Goal: Ask a question

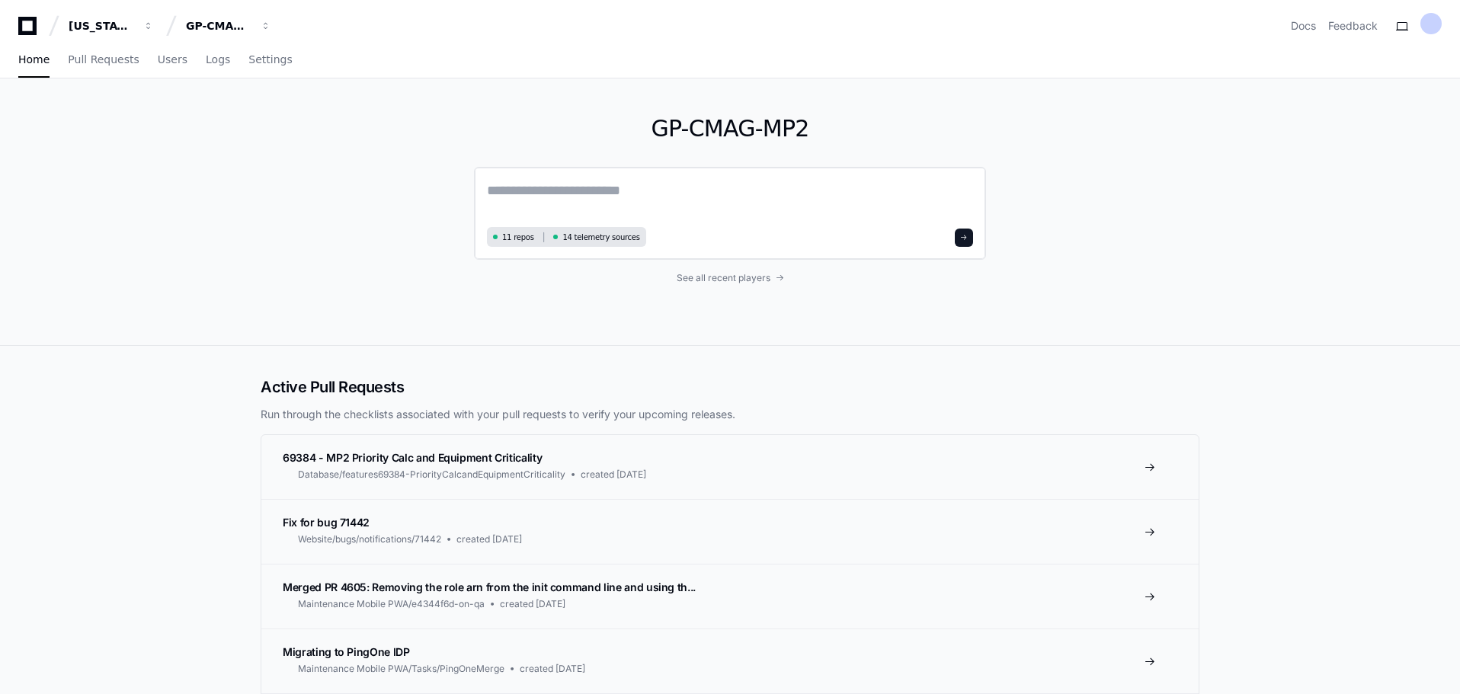
click at [536, 194] on textarea at bounding box center [730, 201] width 486 height 43
drag, startPoint x: 743, startPoint y: 193, endPoint x: 895, endPoint y: 199, distance: 151.8
click at [895, 199] on textarea "**********" at bounding box center [730, 200] width 486 height 40
paste textarea "**********"
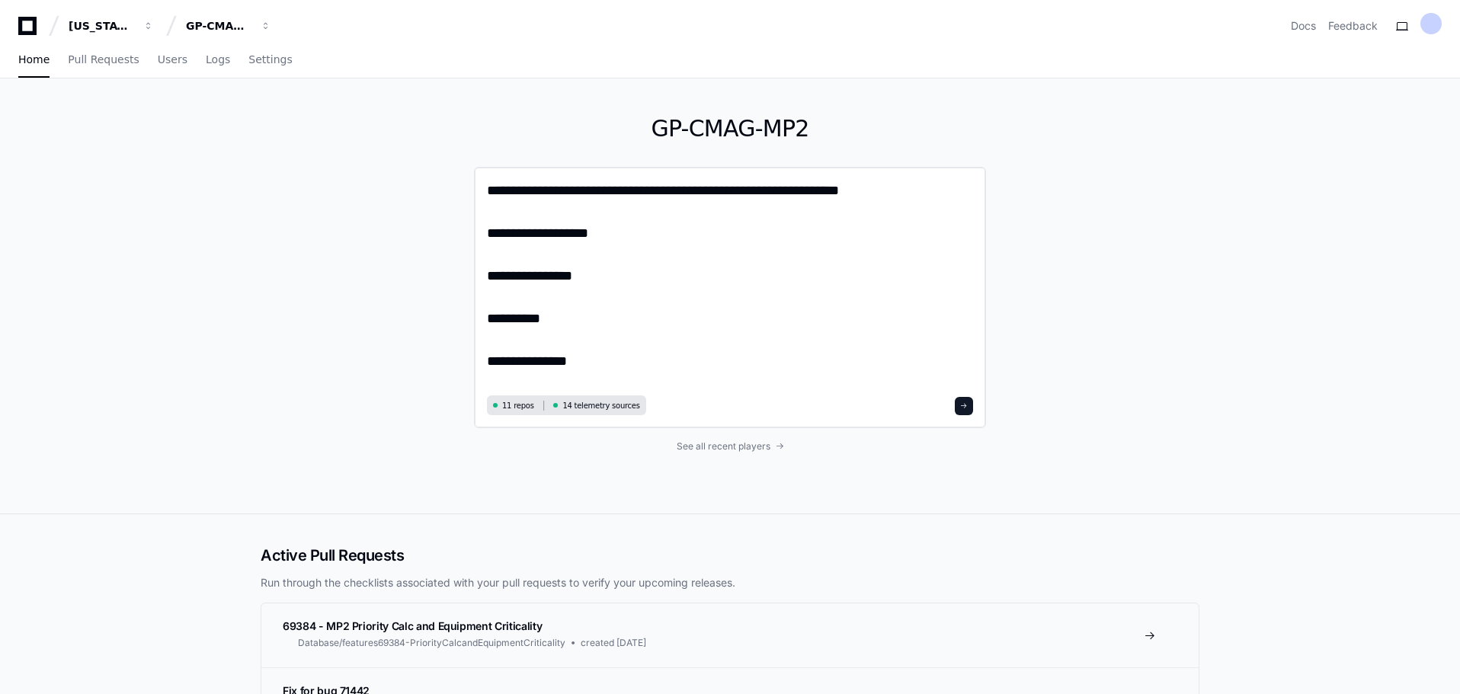
click at [591, 215] on textarea "**********" at bounding box center [730, 285] width 486 height 211
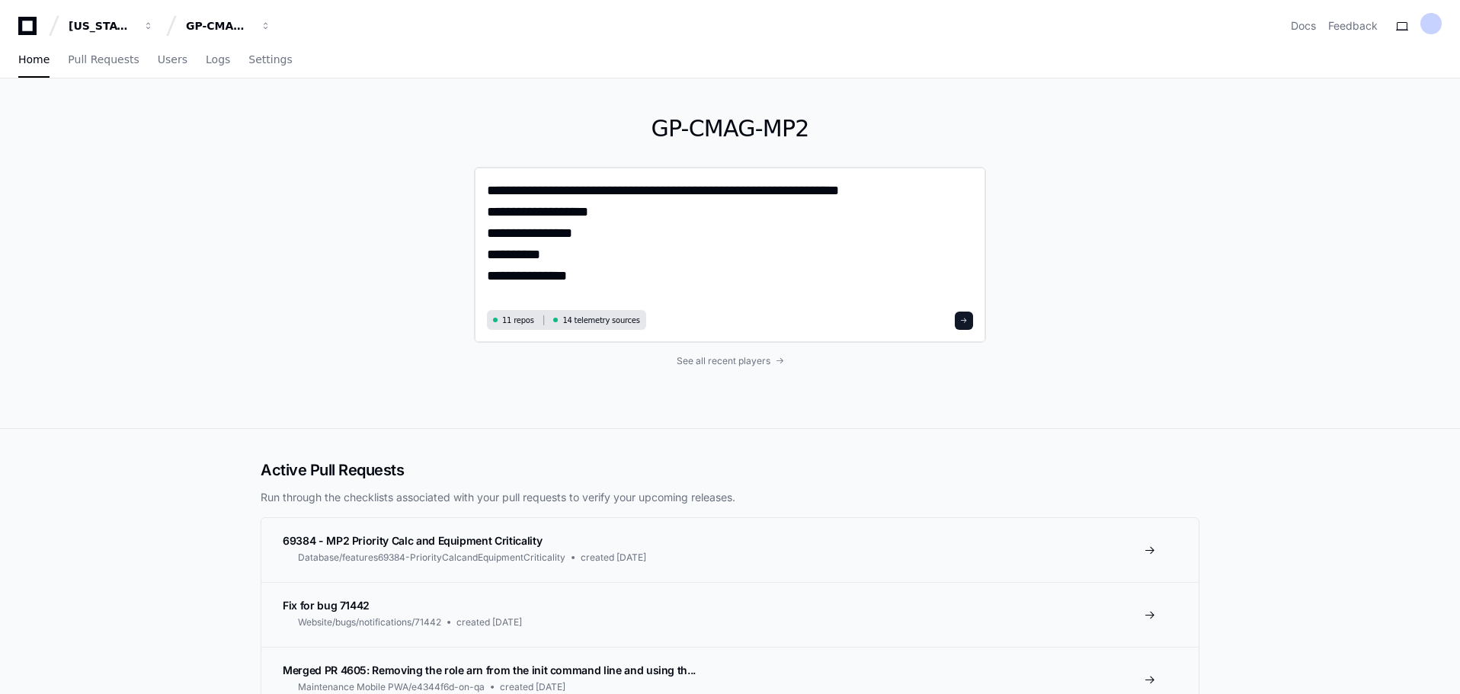
drag, startPoint x: 745, startPoint y: 187, endPoint x: 775, endPoint y: 171, distance: 34.4
click at [745, 187] on textarea "**********" at bounding box center [730, 243] width 486 height 126
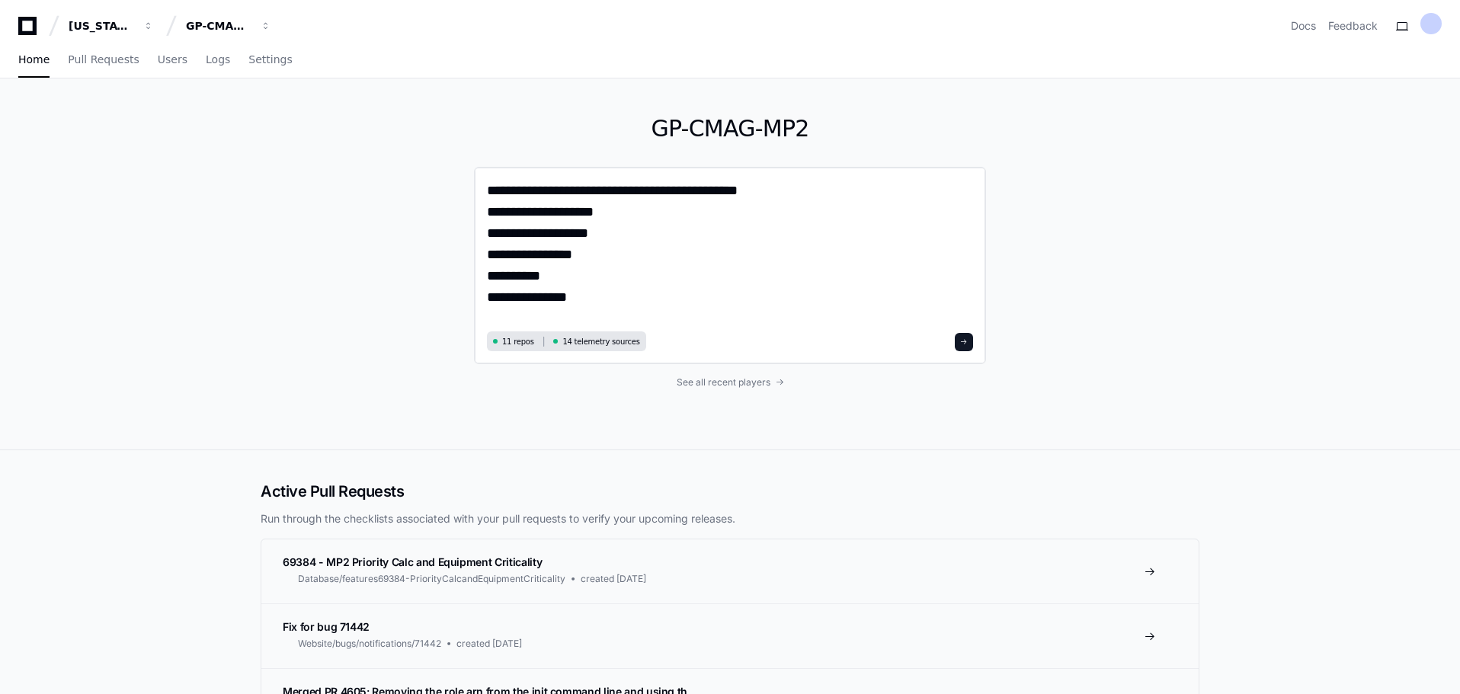
click at [755, 195] on textarea "**********" at bounding box center [730, 253] width 486 height 147
paste textarea "**********"
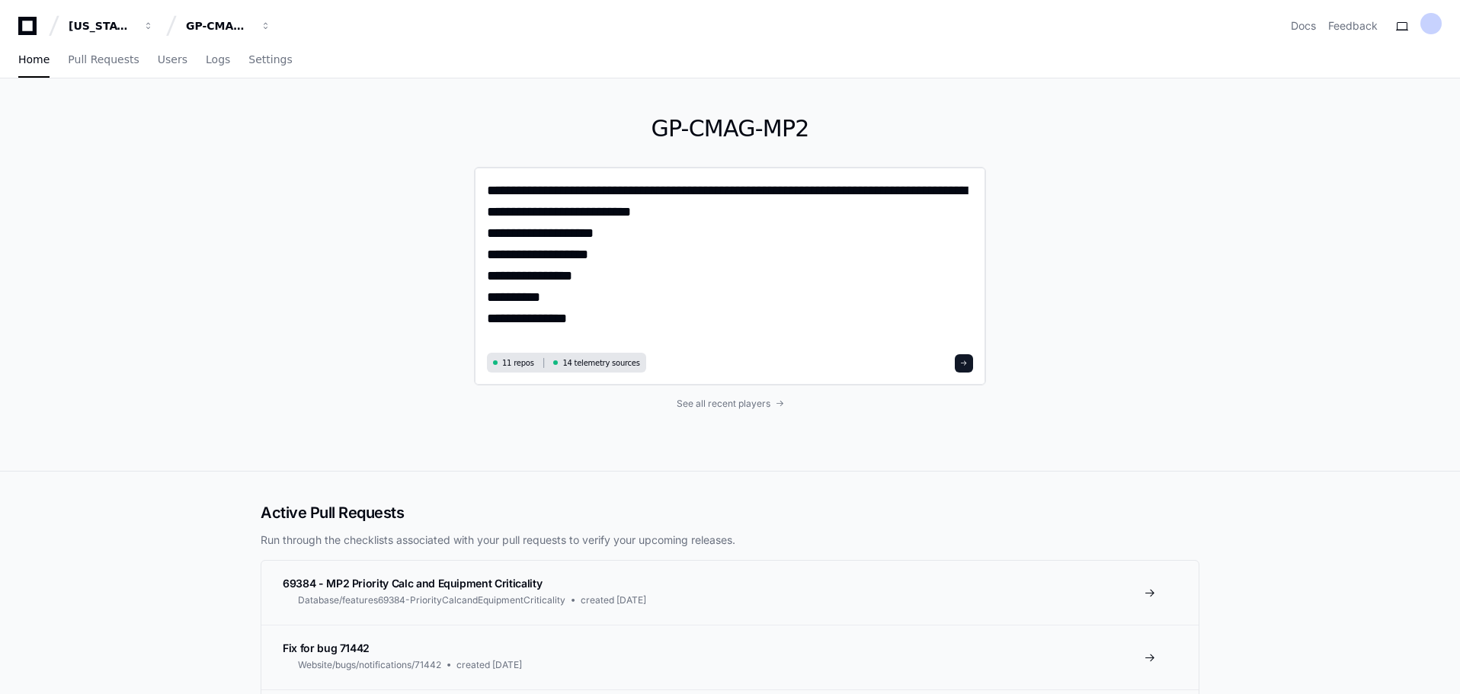
drag, startPoint x: 591, startPoint y: 213, endPoint x: 696, endPoint y: 210, distance: 104.5
click at [696, 210] on textarea "**********" at bounding box center [730, 264] width 486 height 168
type textarea "**********"
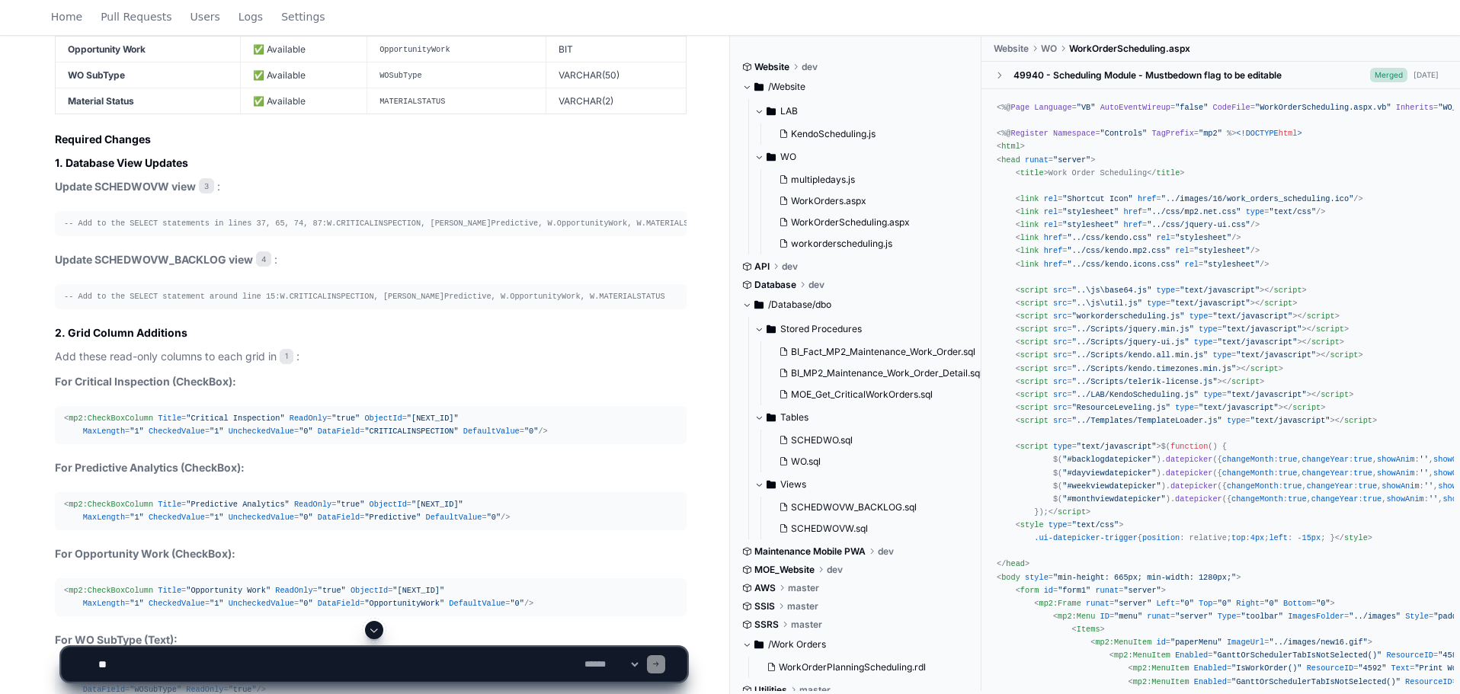
scroll to position [1600, 0]
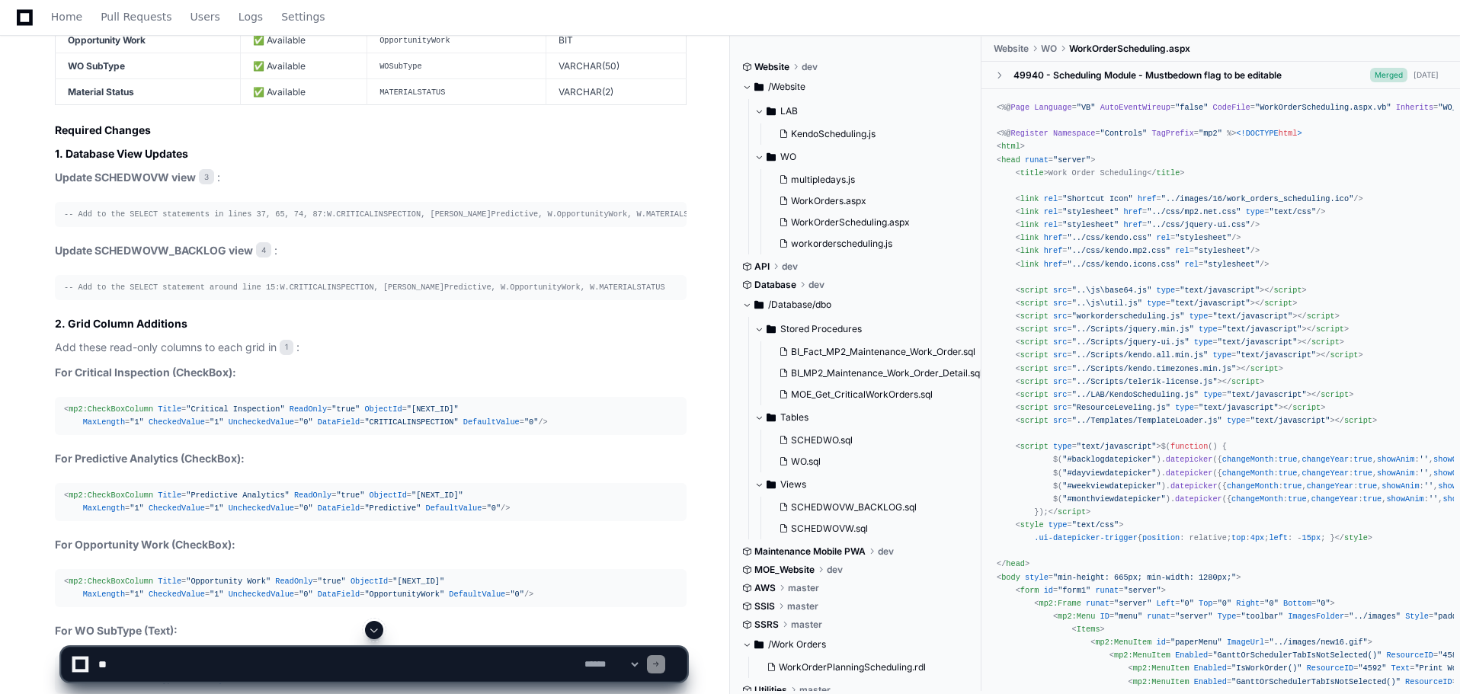
click at [55, 127] on h2 "Required Changes" at bounding box center [371, 130] width 632 height 15
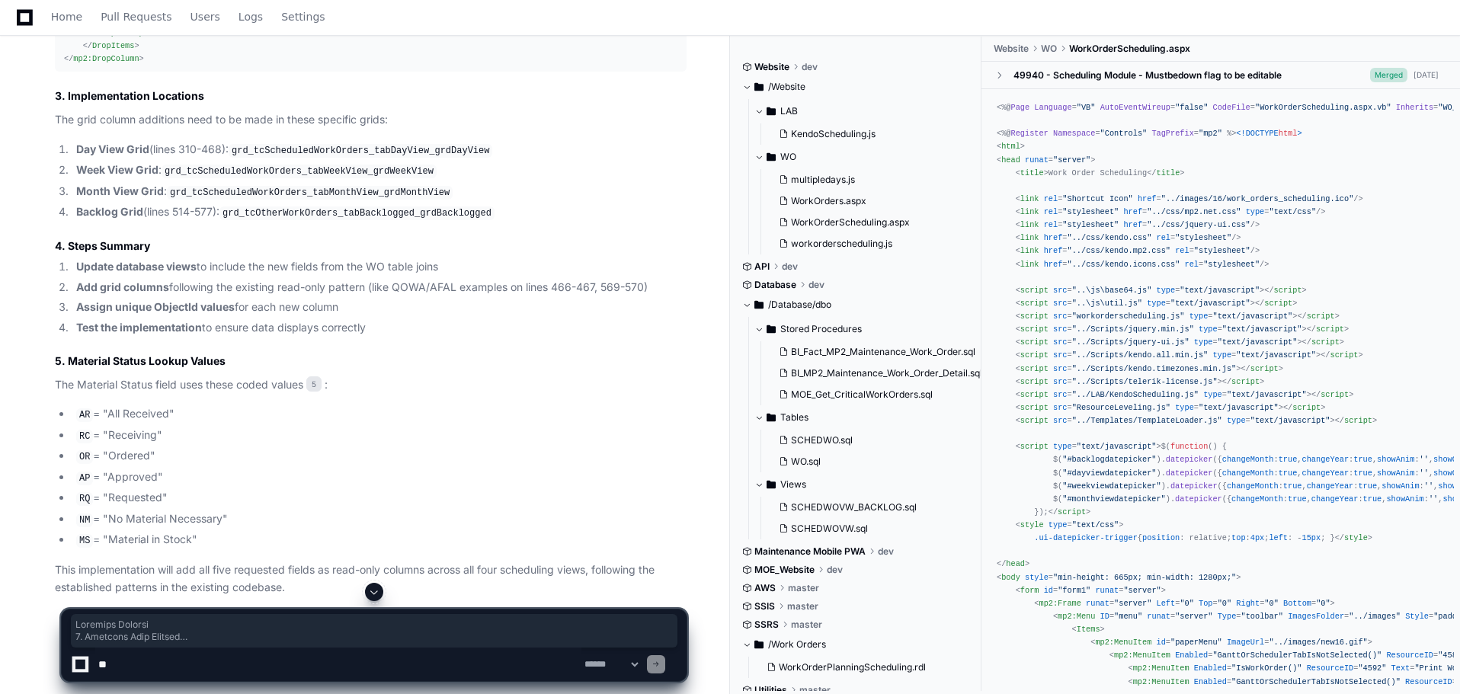
scroll to position [2479, 0]
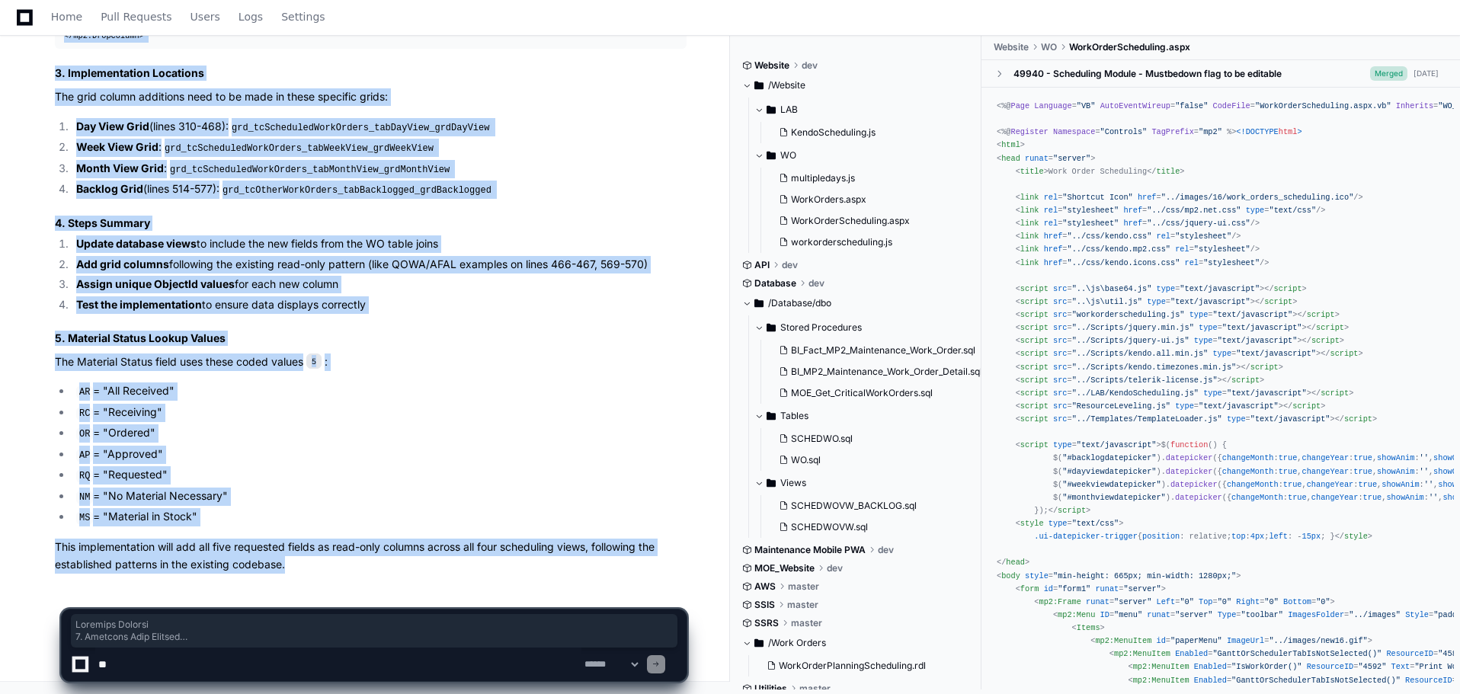
drag, startPoint x: 55, startPoint y: 127, endPoint x: 529, endPoint y: 562, distance: 643.5
copy article "Required Changes 1. Database View Updates Update SCHEDWOVW view 3 : -- Add to t…"
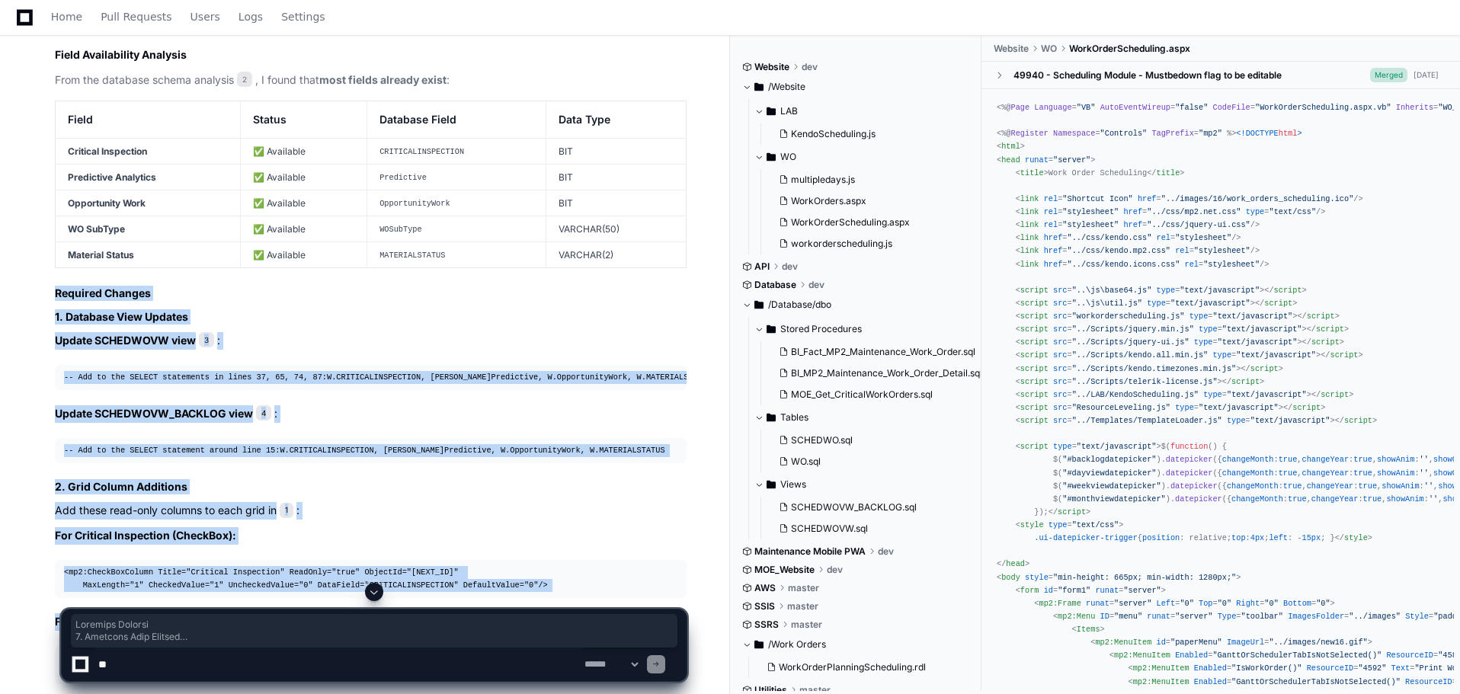
scroll to position [1412, 0]
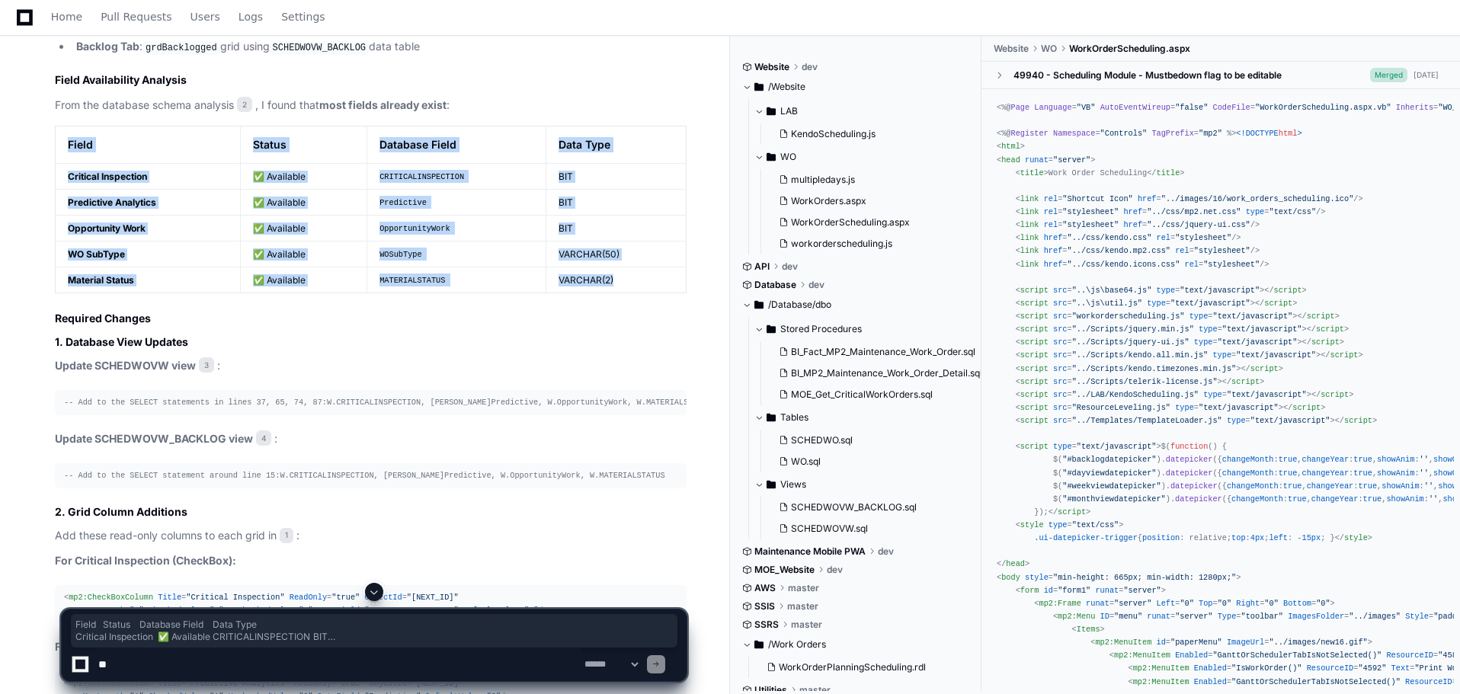
drag, startPoint x: 67, startPoint y: 139, endPoint x: 661, endPoint y: 284, distance: 611.3
click at [661, 284] on table "Field Status Database Field Data Type Critical Inspection ✅ Available CRITICALI…" at bounding box center [371, 210] width 632 height 168
copy table "Field Status Database Field Data Type Critical Inspection ✅ Available CRITICALI…"
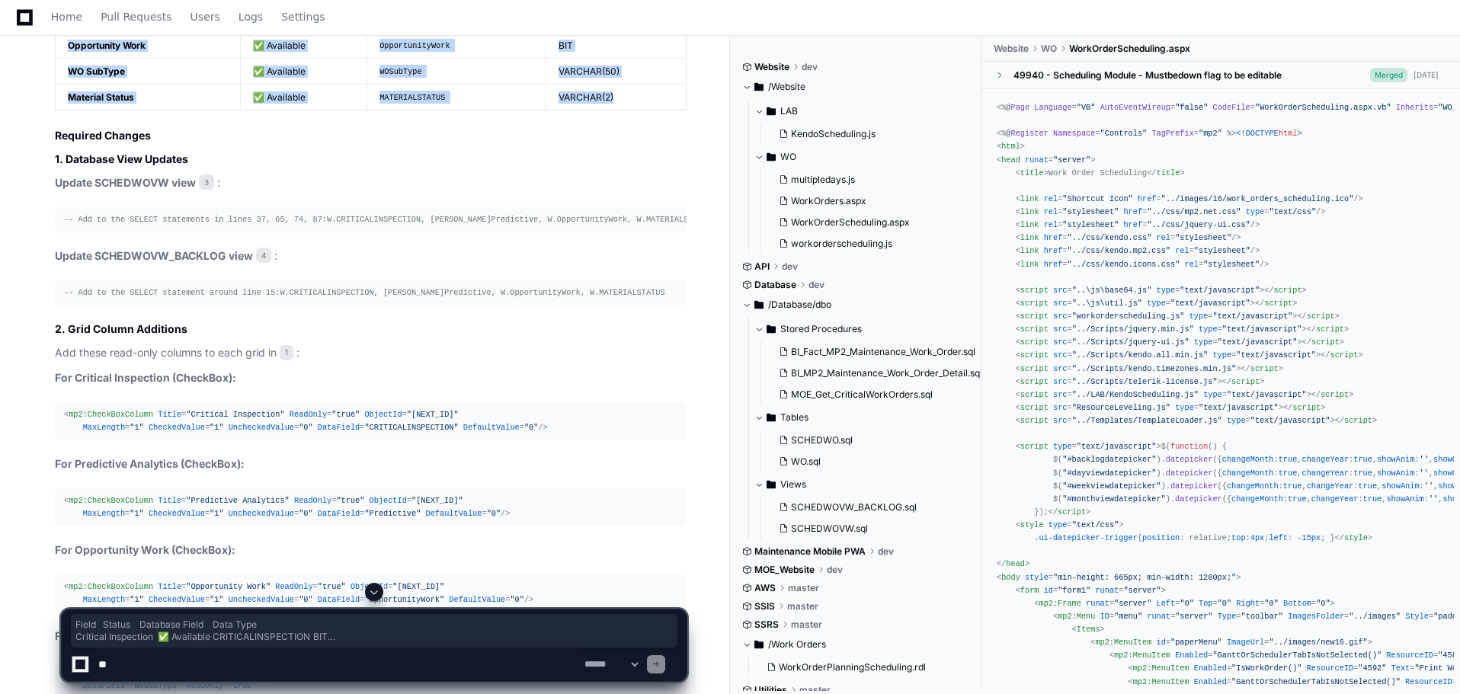
scroll to position [1869, 0]
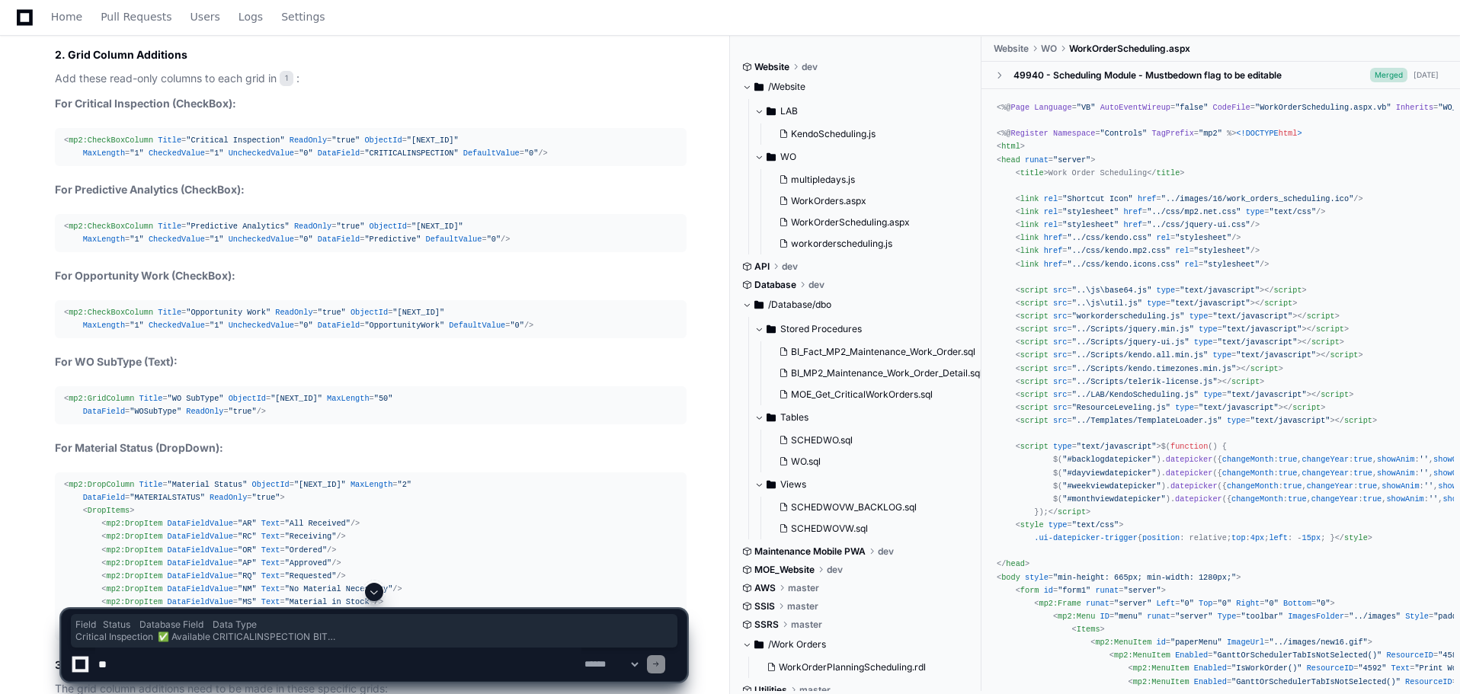
click at [155, 660] on textarea at bounding box center [338, 665] width 486 height 34
click at [153, 663] on textarea at bounding box center [338, 665] width 486 height 34
paste textarea "**********"
type textarea "**********"
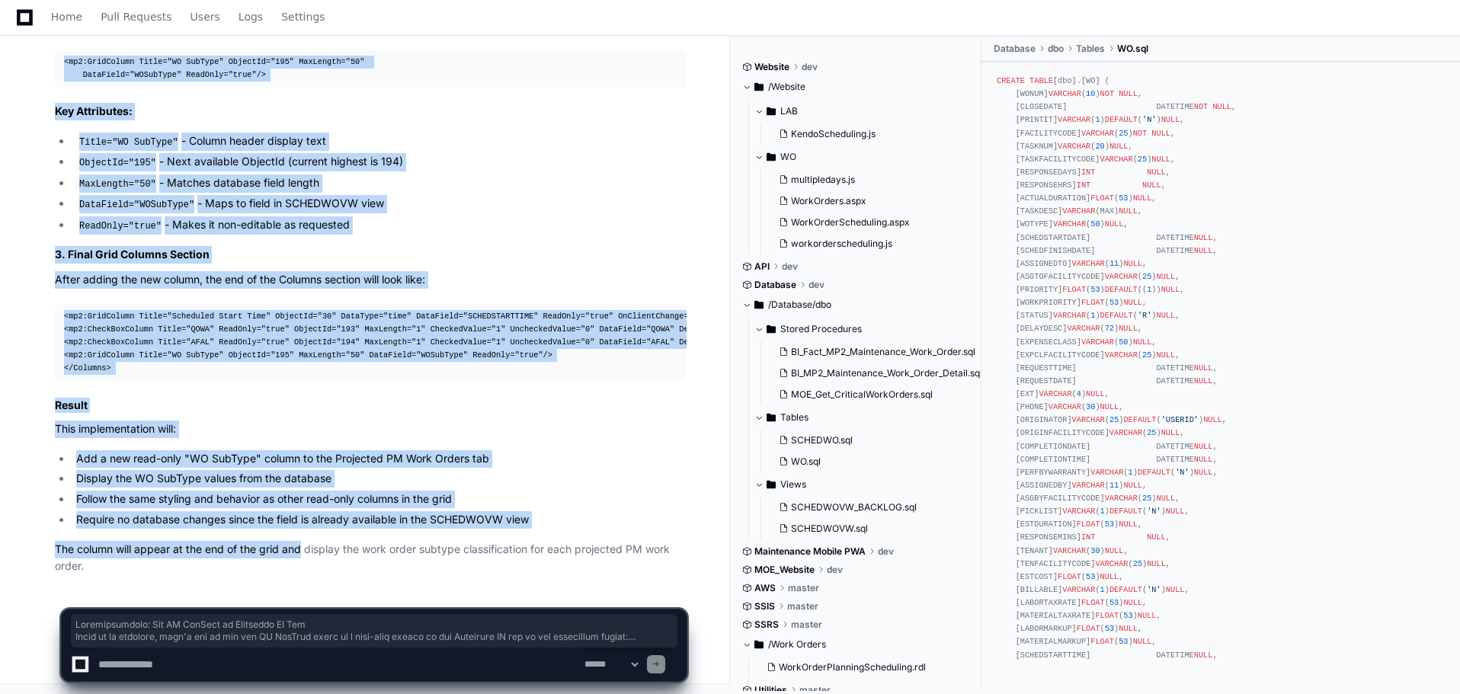
scroll to position [4138, 0]
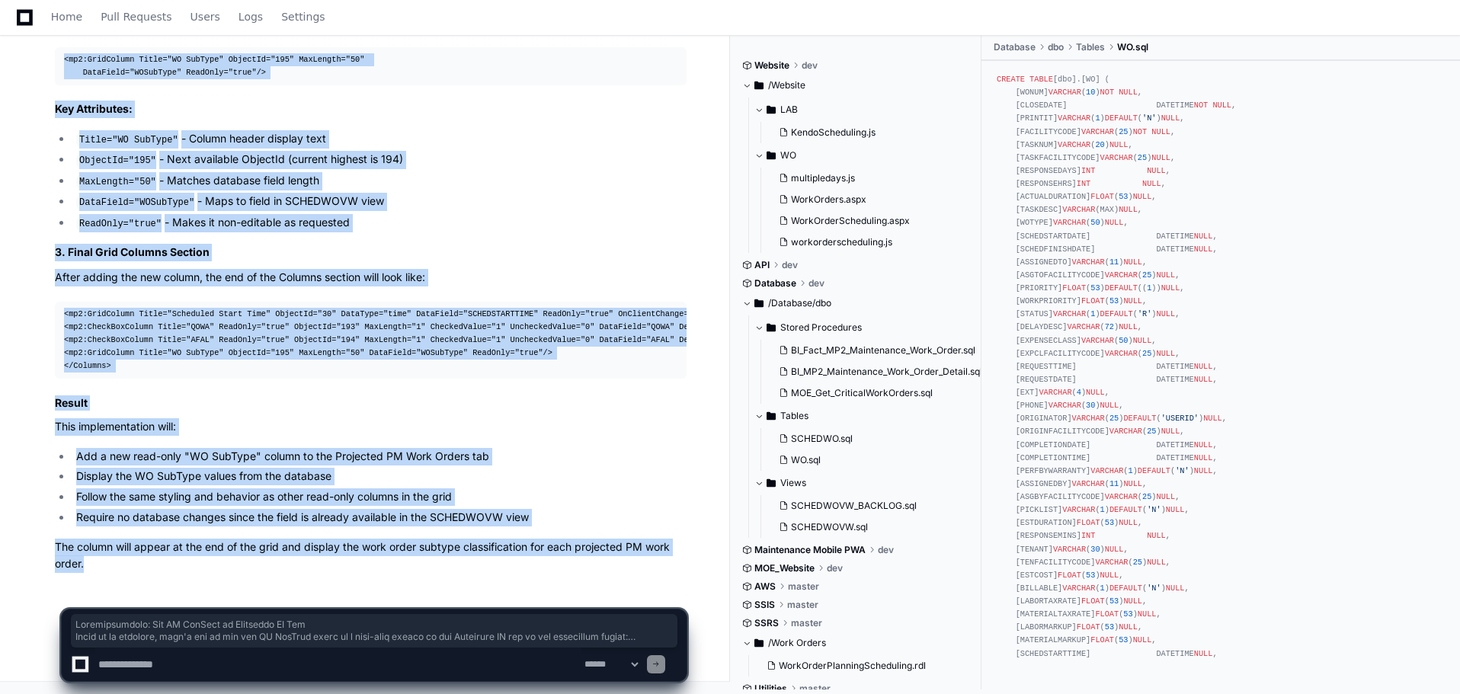
drag, startPoint x: 50, startPoint y: 362, endPoint x: 303, endPoint y: 564, distance: 323.7
click at [303, 564] on div "WO.sql 2 SCHEDWOVW.sql 3 WorkOrderScheduling.aspx 1 Perfect! Now I have all the…" at bounding box center [355, 38] width 662 height 1072
copy article "Loremipsumdolo: Sit AM ConSect ad Elitseddo EI Tem Incid ut la etdolore, magn'a…"
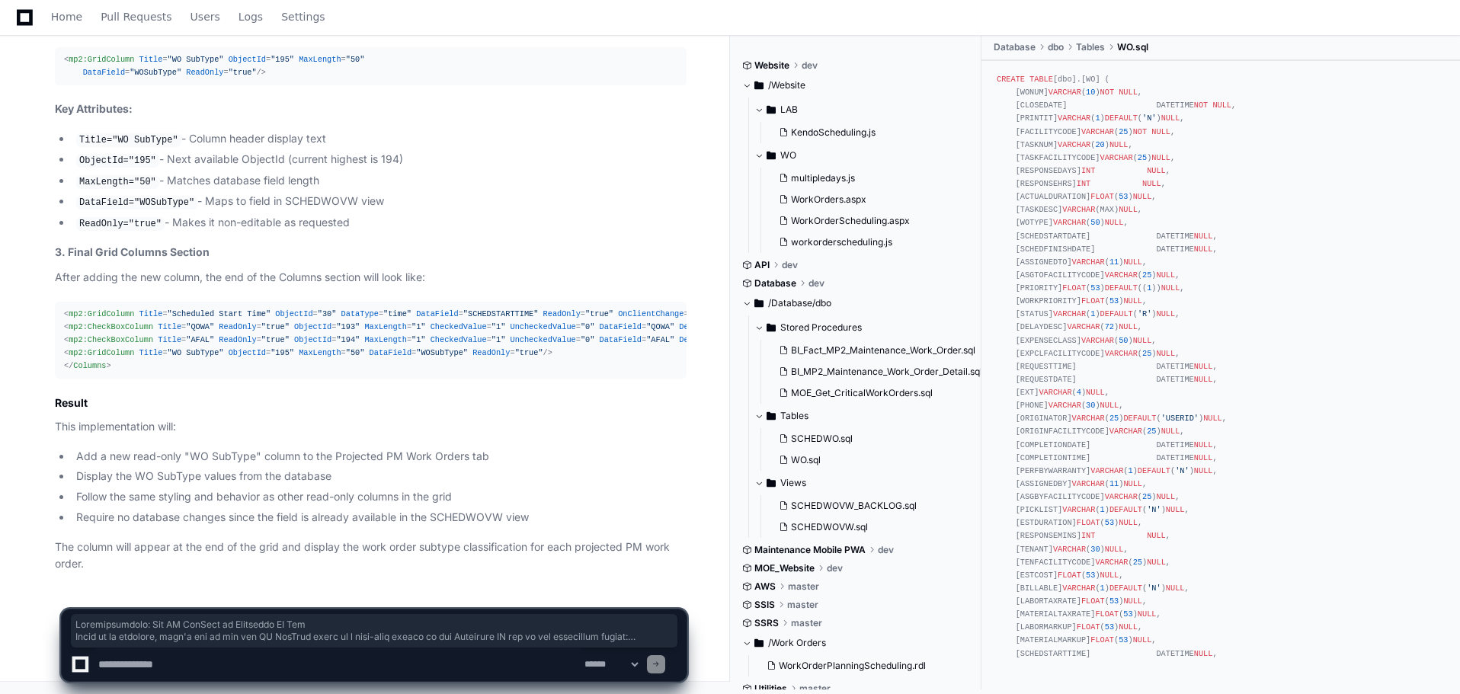
click at [185, 665] on textarea at bounding box center [338, 665] width 486 height 34
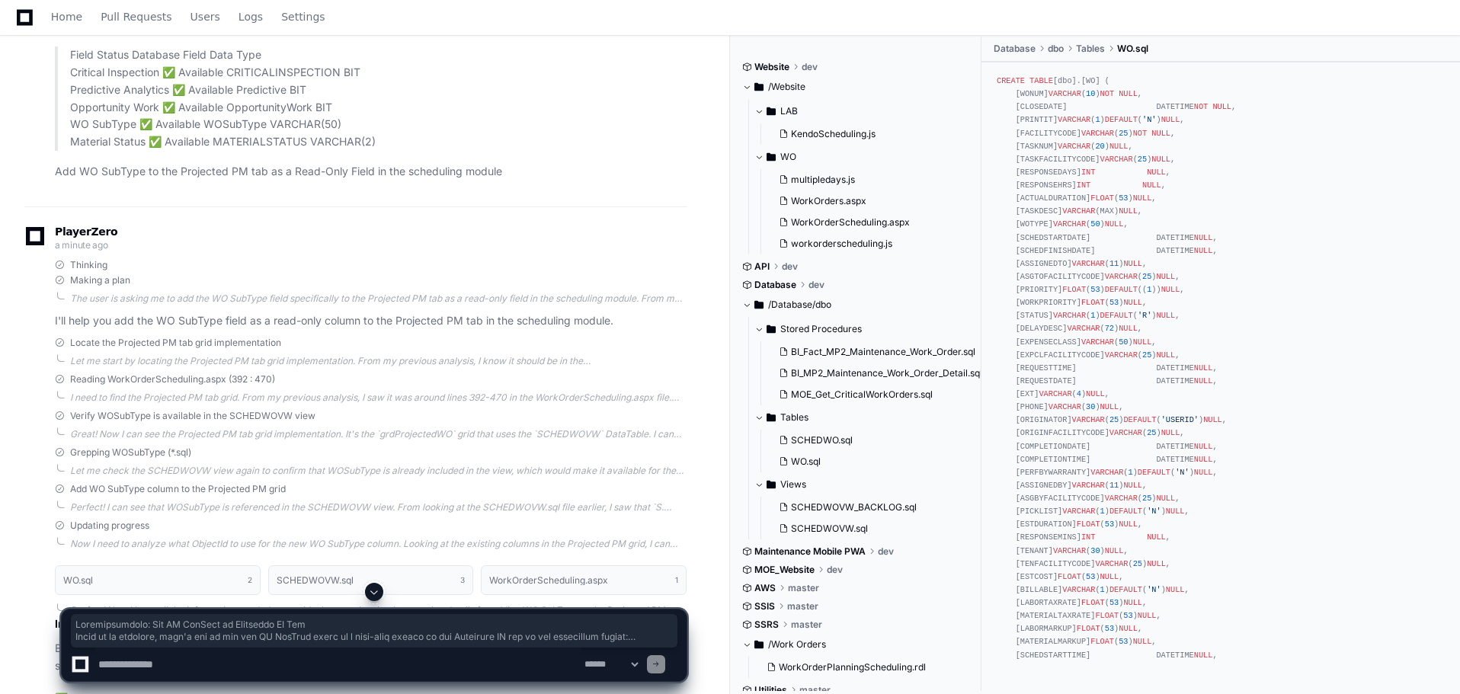
scroll to position [3071, 0]
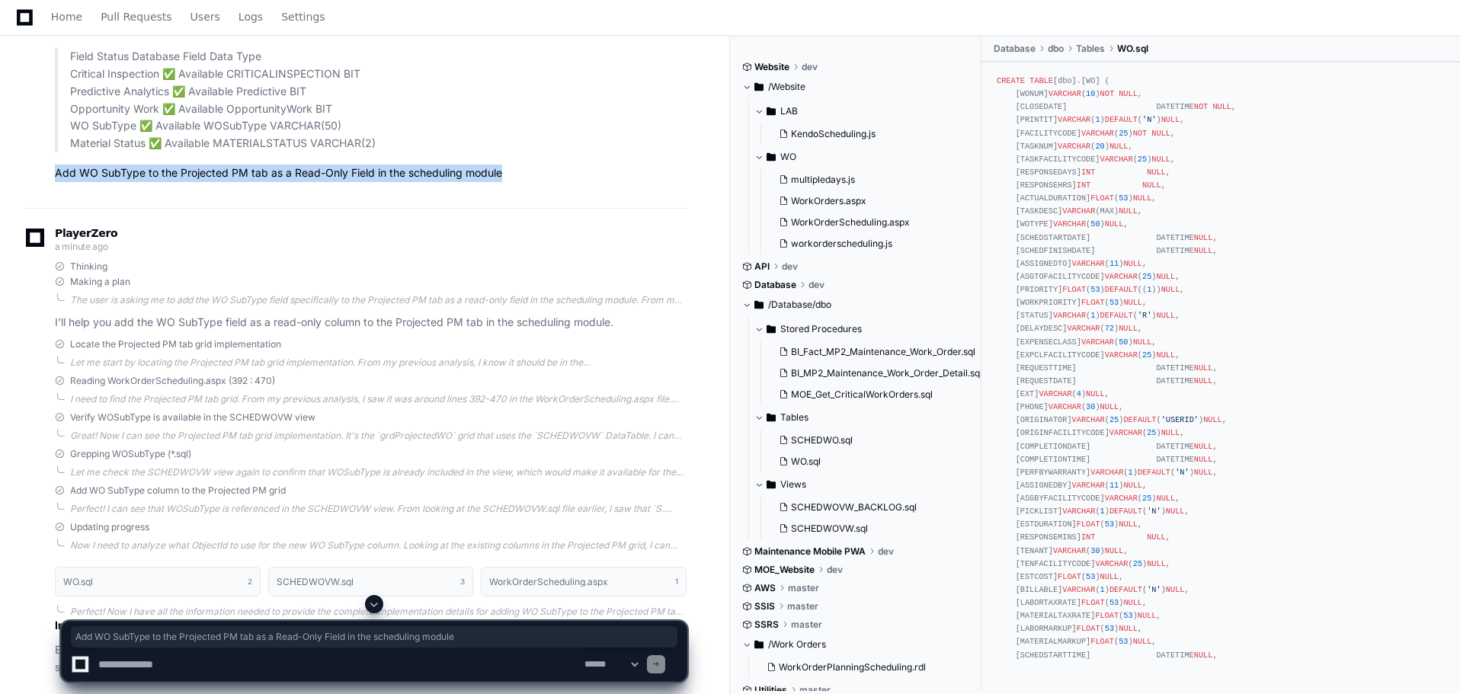
drag, startPoint x: 462, startPoint y: 190, endPoint x: 55, endPoint y: 200, distance: 407.1
click at [55, 200] on div "[PERSON_NAME].[PERSON_NAME] a minute ago Field Status Database Field Data Type …" at bounding box center [355, 98] width 662 height 218
copy p "Add WO SubType to the Projected PM tab as a Read-Only Field in the scheduling m…"
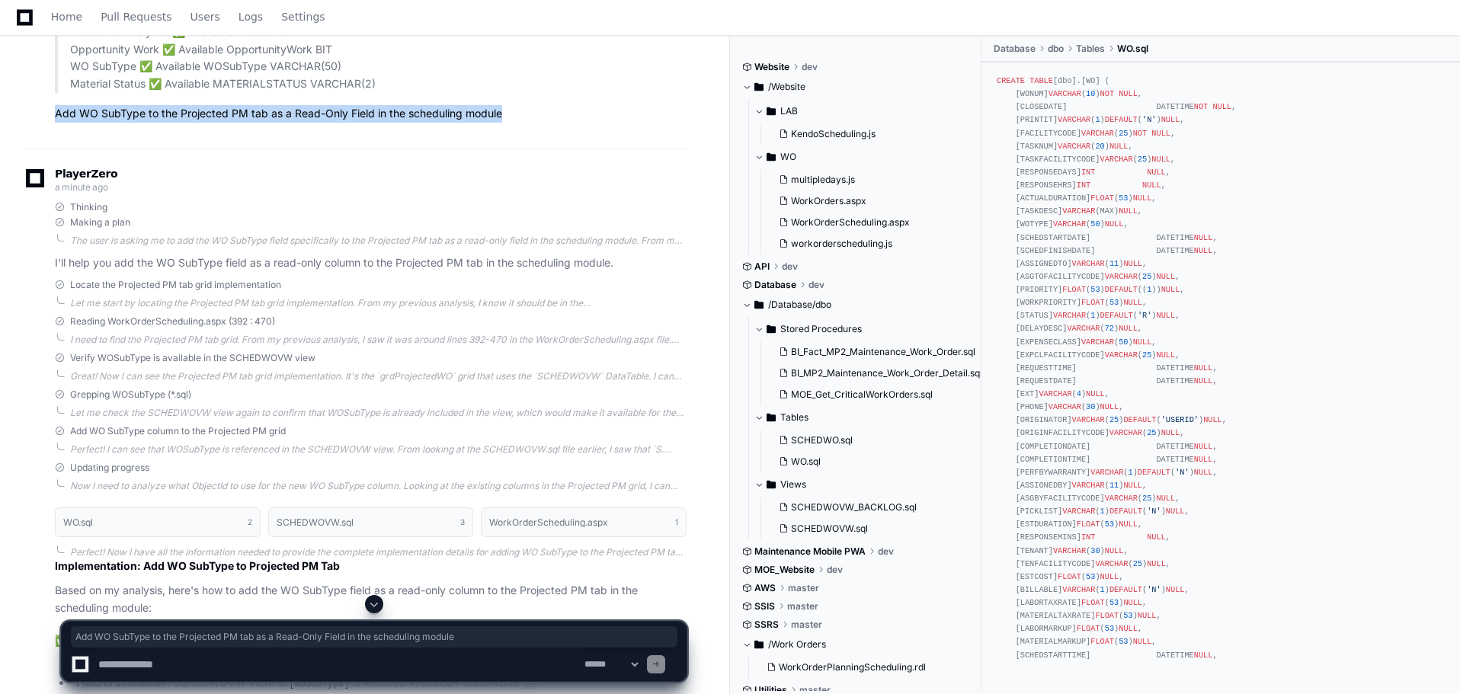
scroll to position [3148, 0]
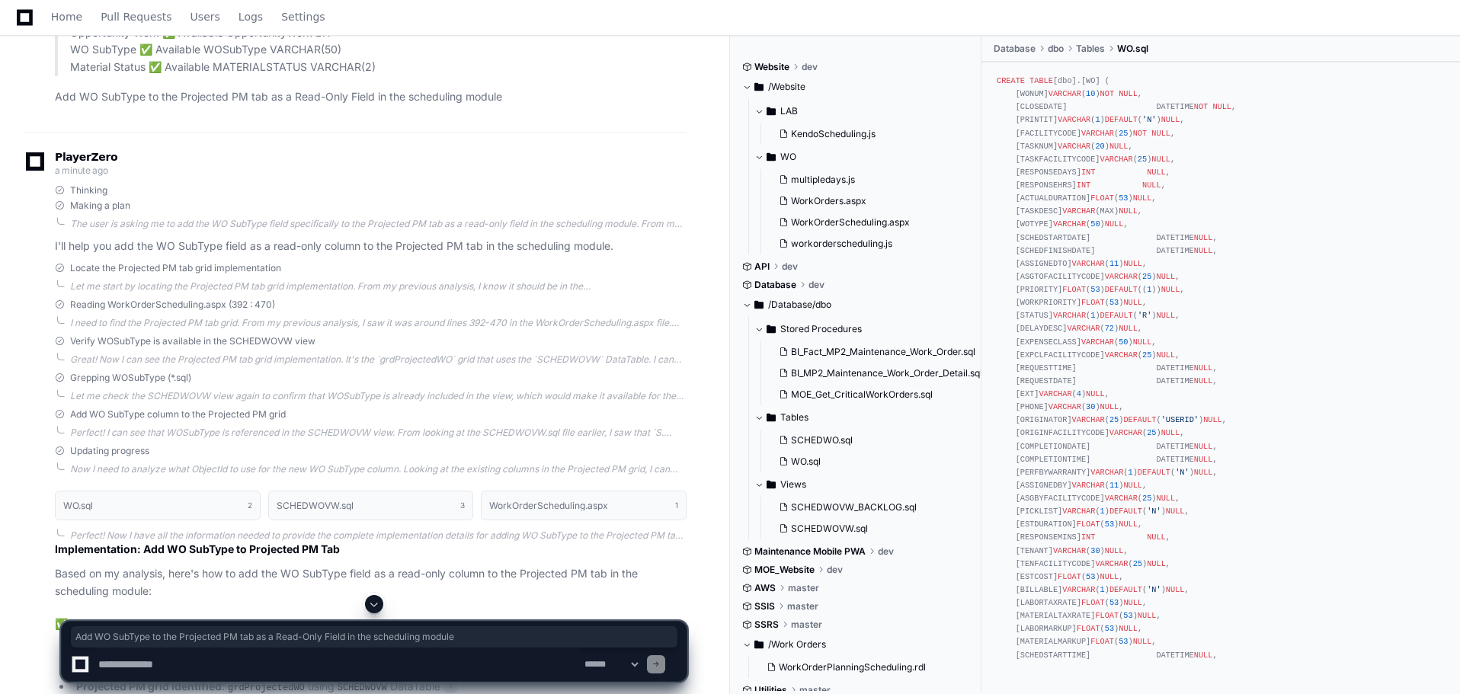
click at [166, 660] on textarea at bounding box center [338, 665] width 486 height 34
paste textarea "**********"
click at [413, 664] on textarea at bounding box center [338, 665] width 486 height 34
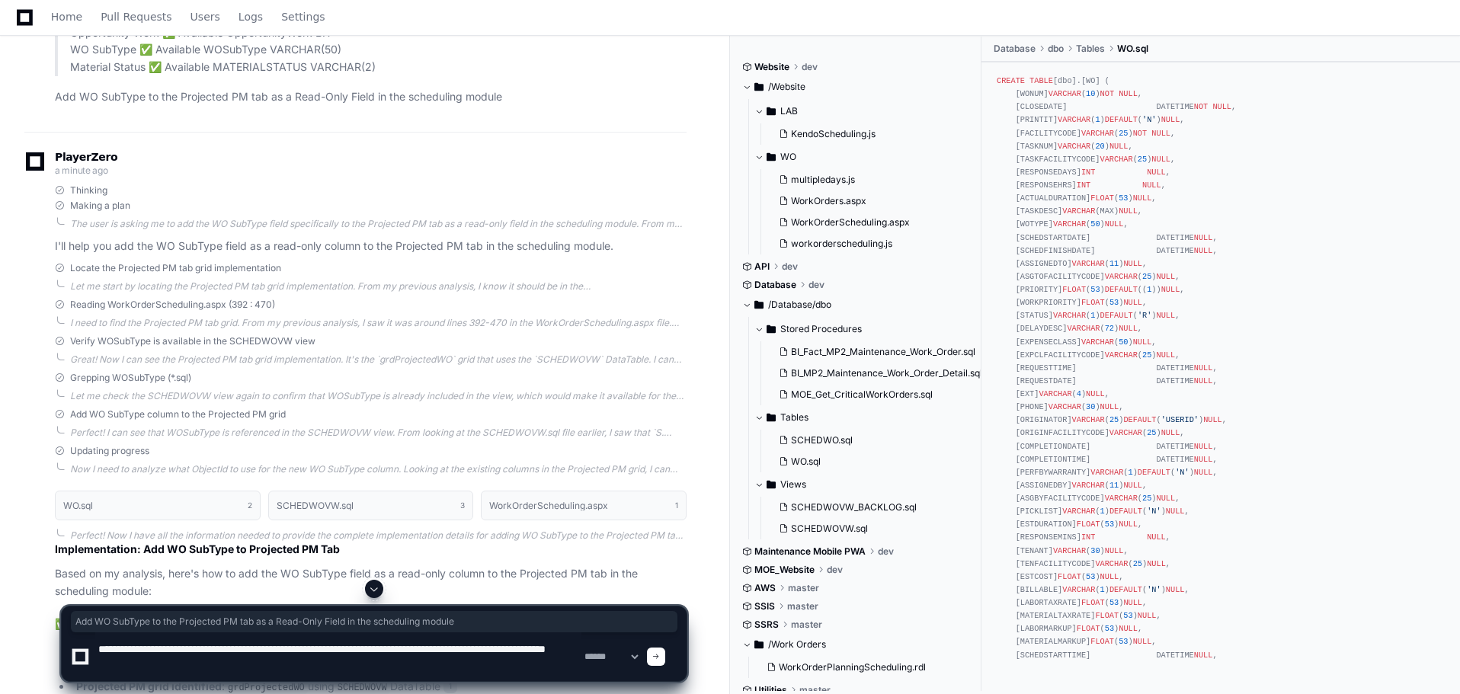
type textarea "**********"
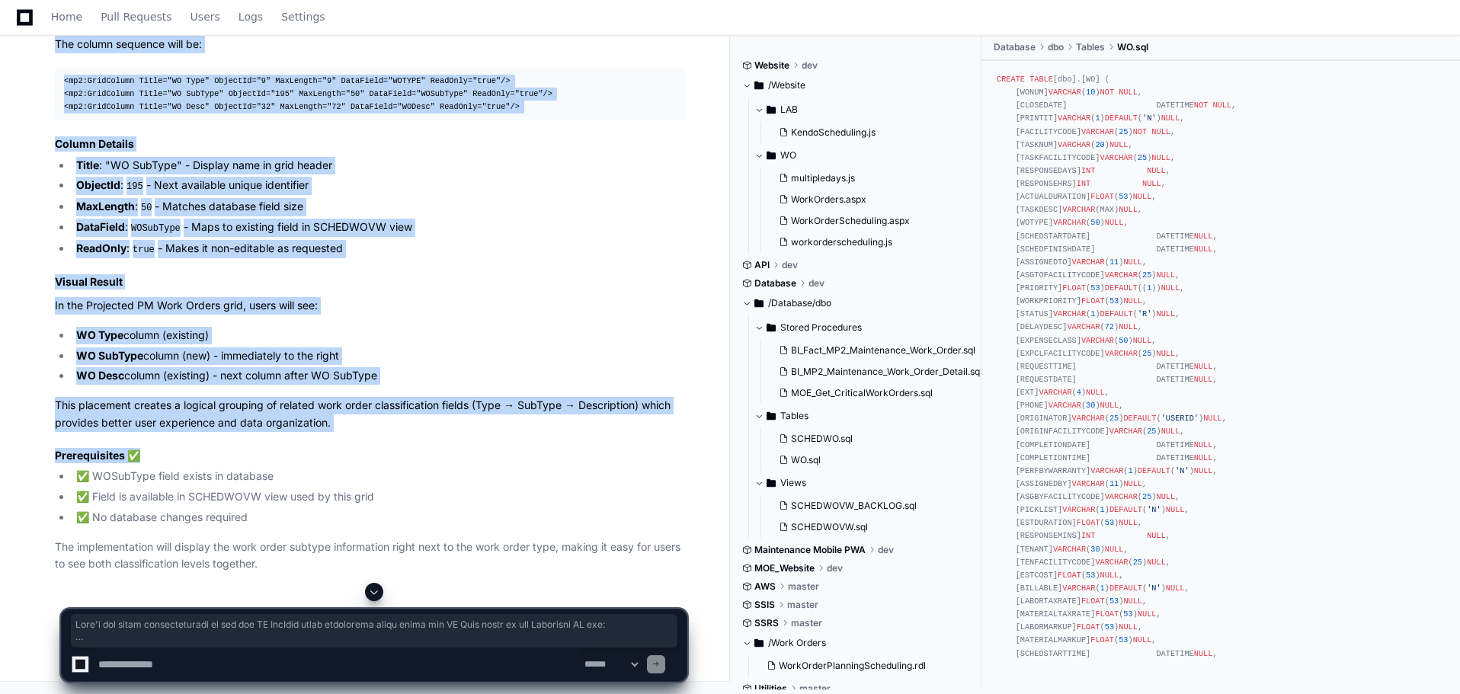
scroll to position [5529, 0]
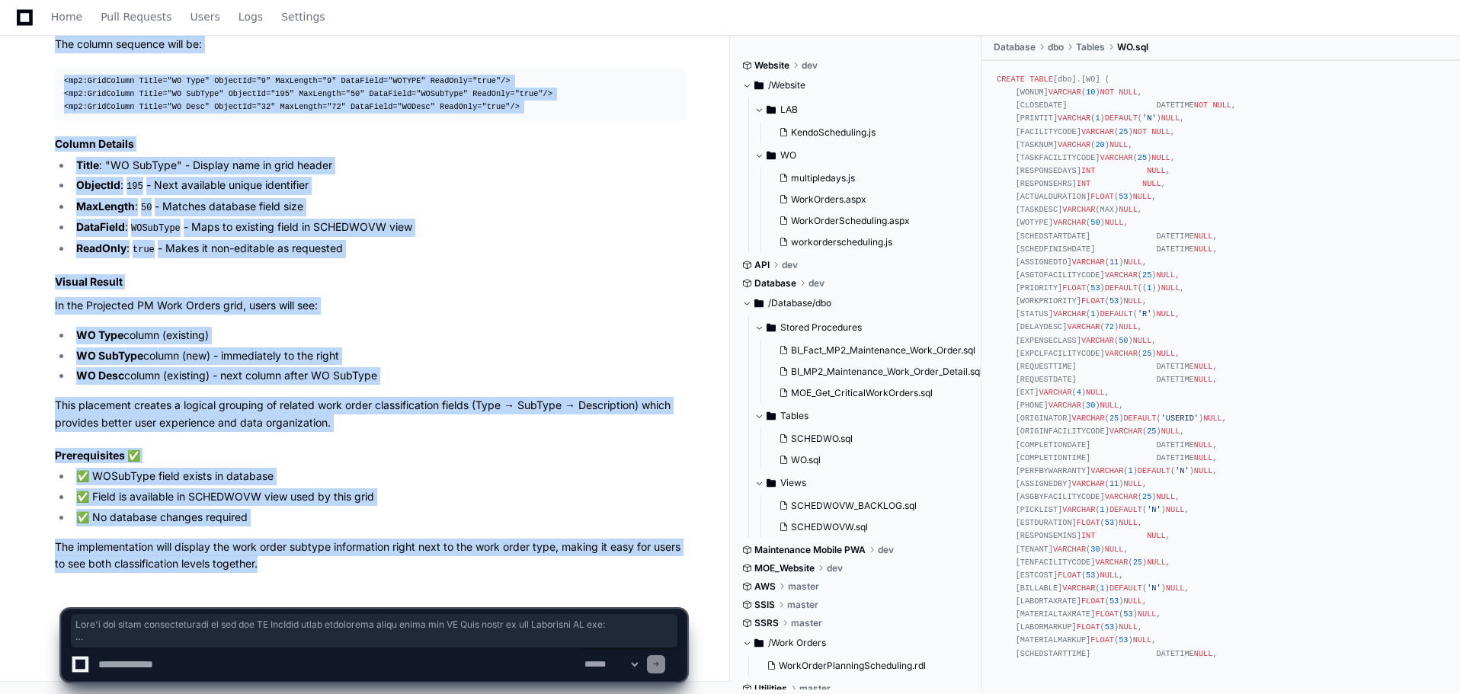
drag, startPoint x: 56, startPoint y: 243, endPoint x: 328, endPoint y: 570, distance: 425.3
click at [328, 570] on article "Implementation: Add WO SubType After WO Type in Projected PM Tab Here's the exa…" at bounding box center [371, 130] width 632 height 887
copy article "Here's the exact implementation to add the WO SubType field positioned right af…"
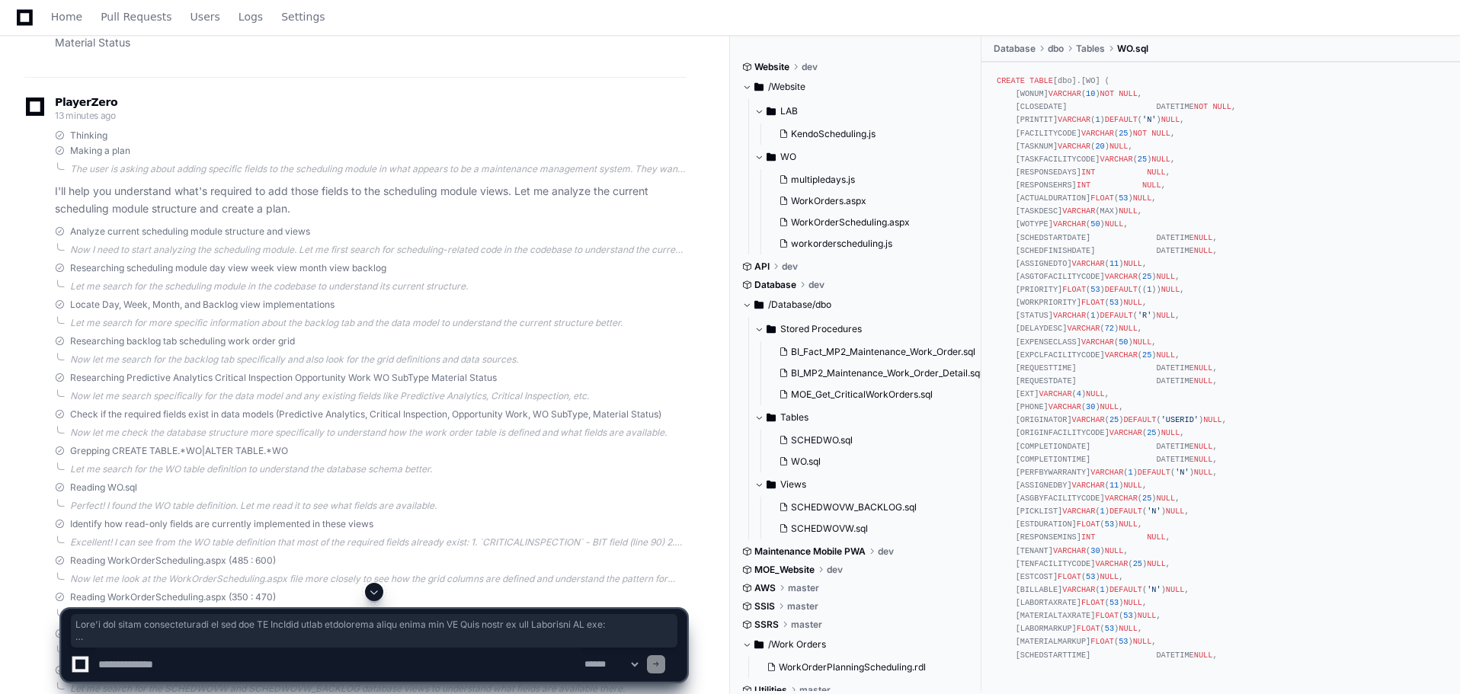
scroll to position [118, 0]
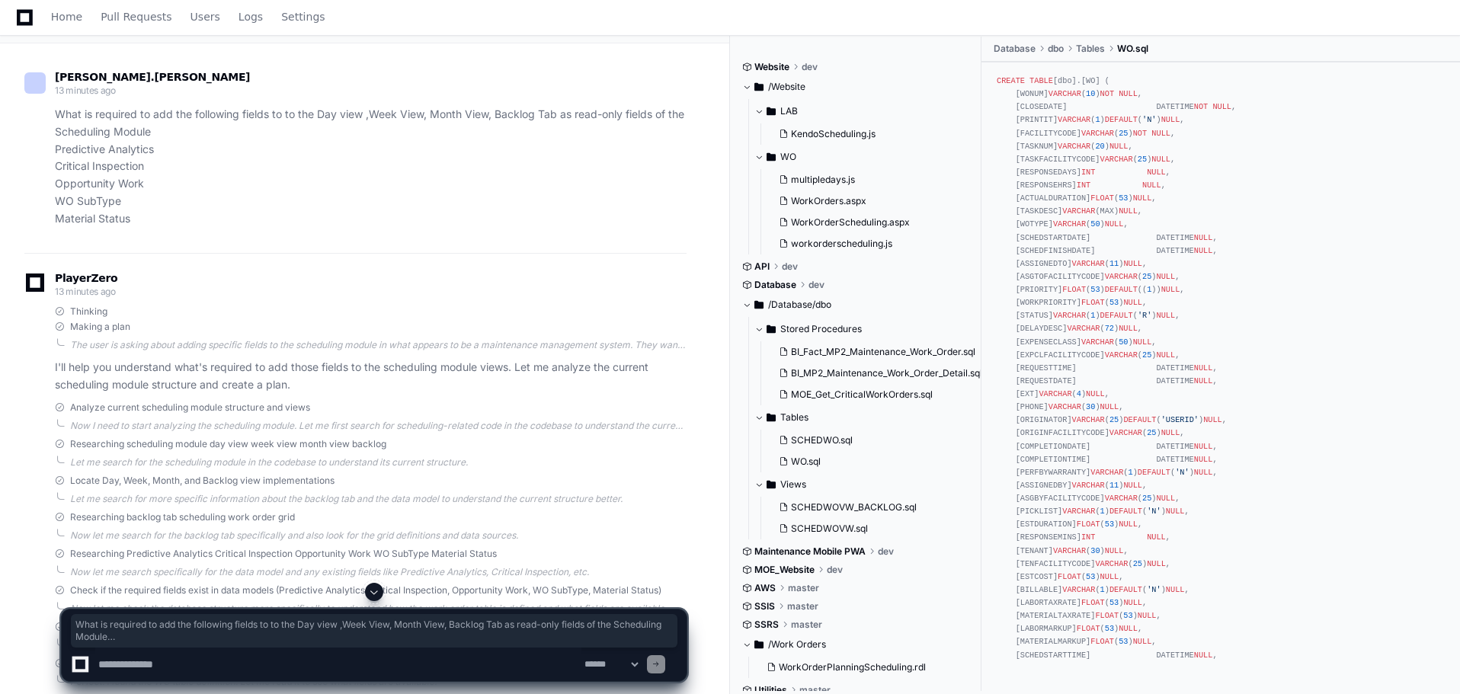
drag, startPoint x: 57, startPoint y: 115, endPoint x: 167, endPoint y: 216, distance: 148.9
click at [167, 216] on p "What is required to add the following fields to to the Day view ,Week View, Mon…" at bounding box center [371, 166] width 632 height 121
copy p "What is required to add the following fields to to the Day view ,Week View, Mon…"
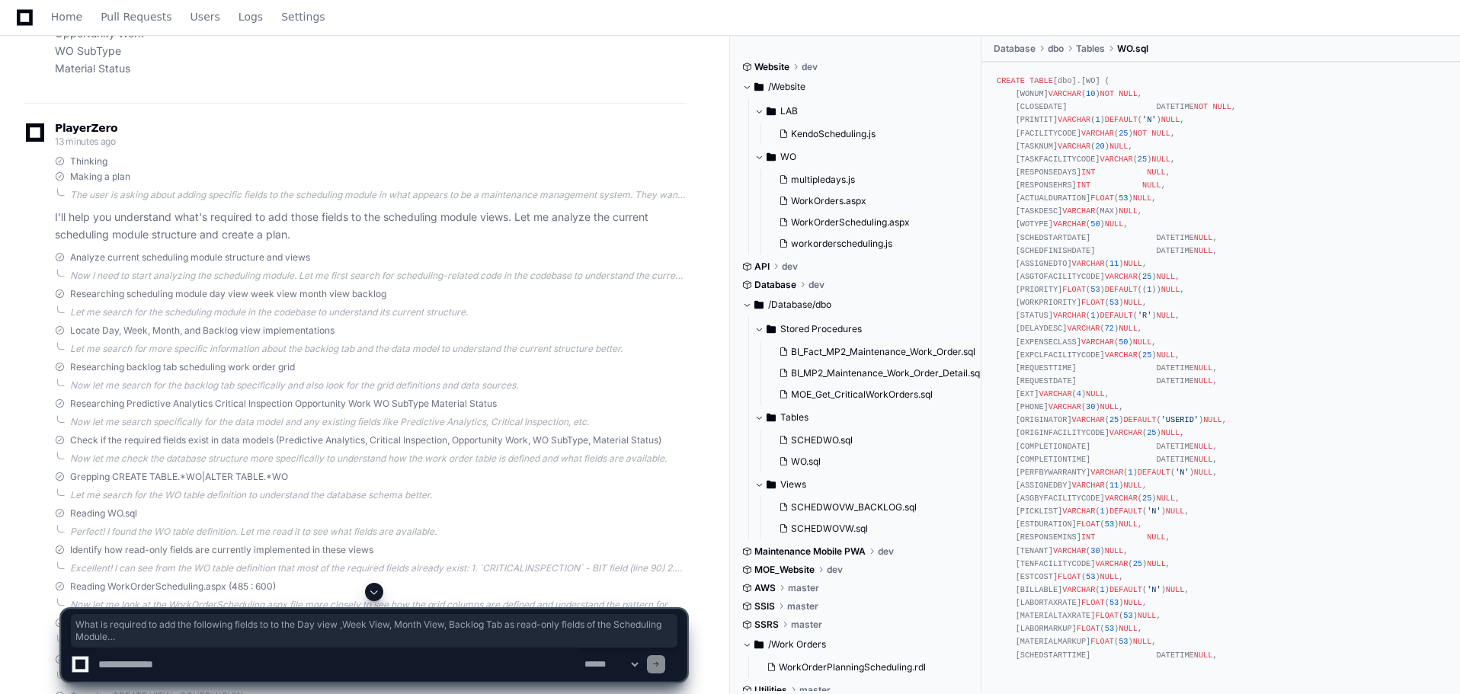
scroll to position [347, 0]
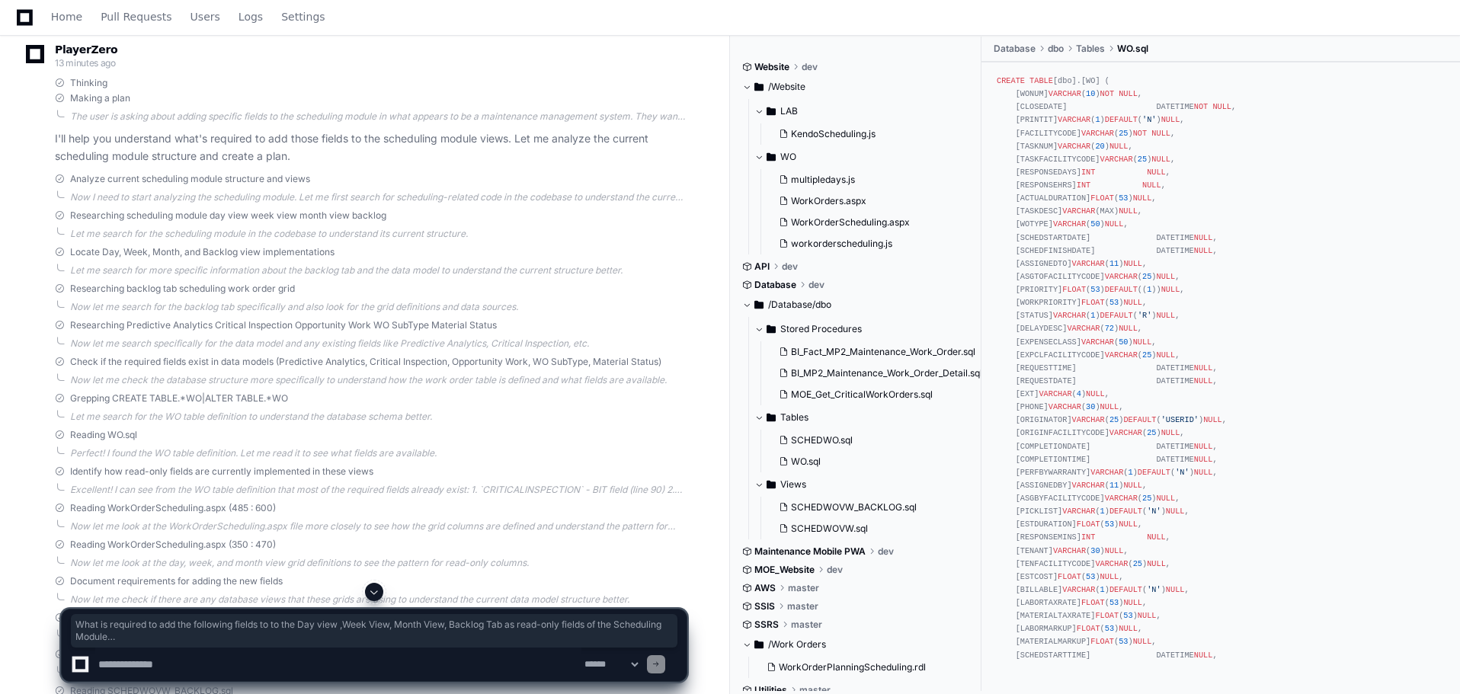
click at [132, 665] on textarea at bounding box center [338, 665] width 486 height 34
paste textarea "**********"
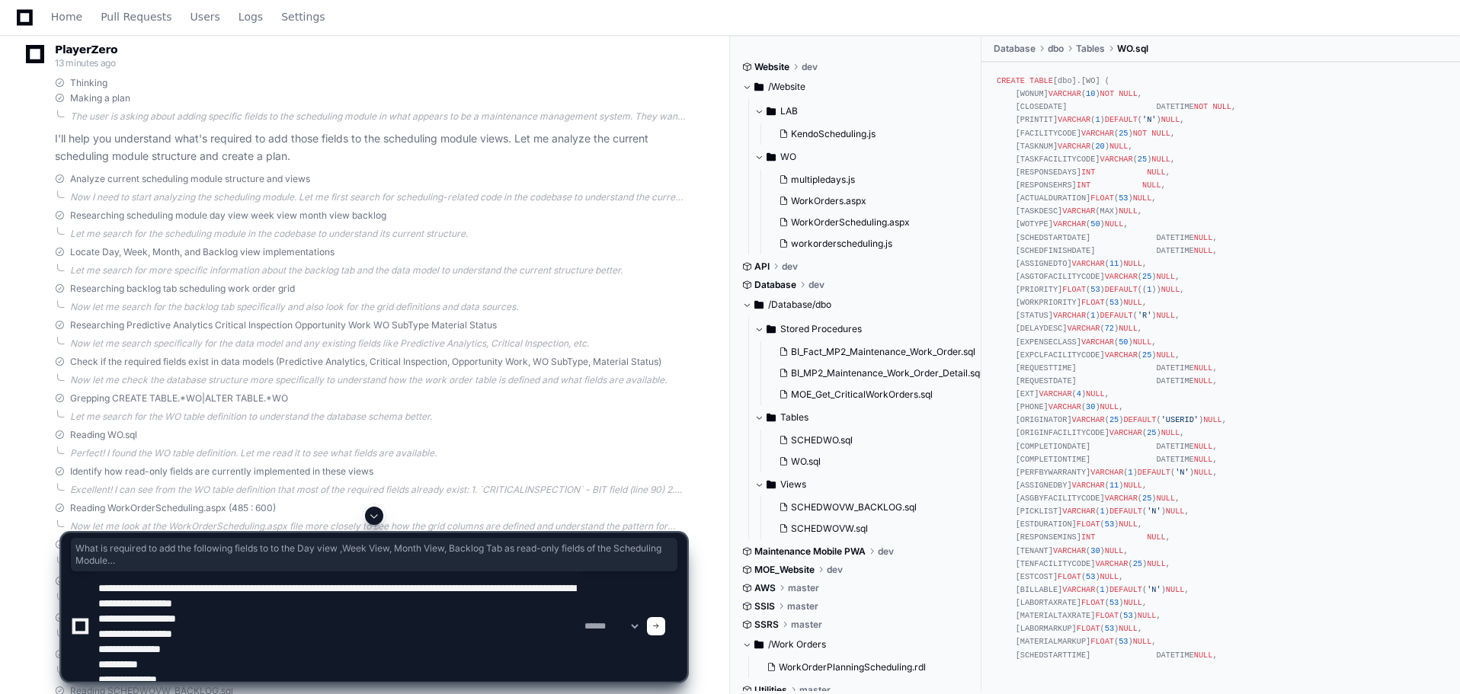
scroll to position [5, 0]
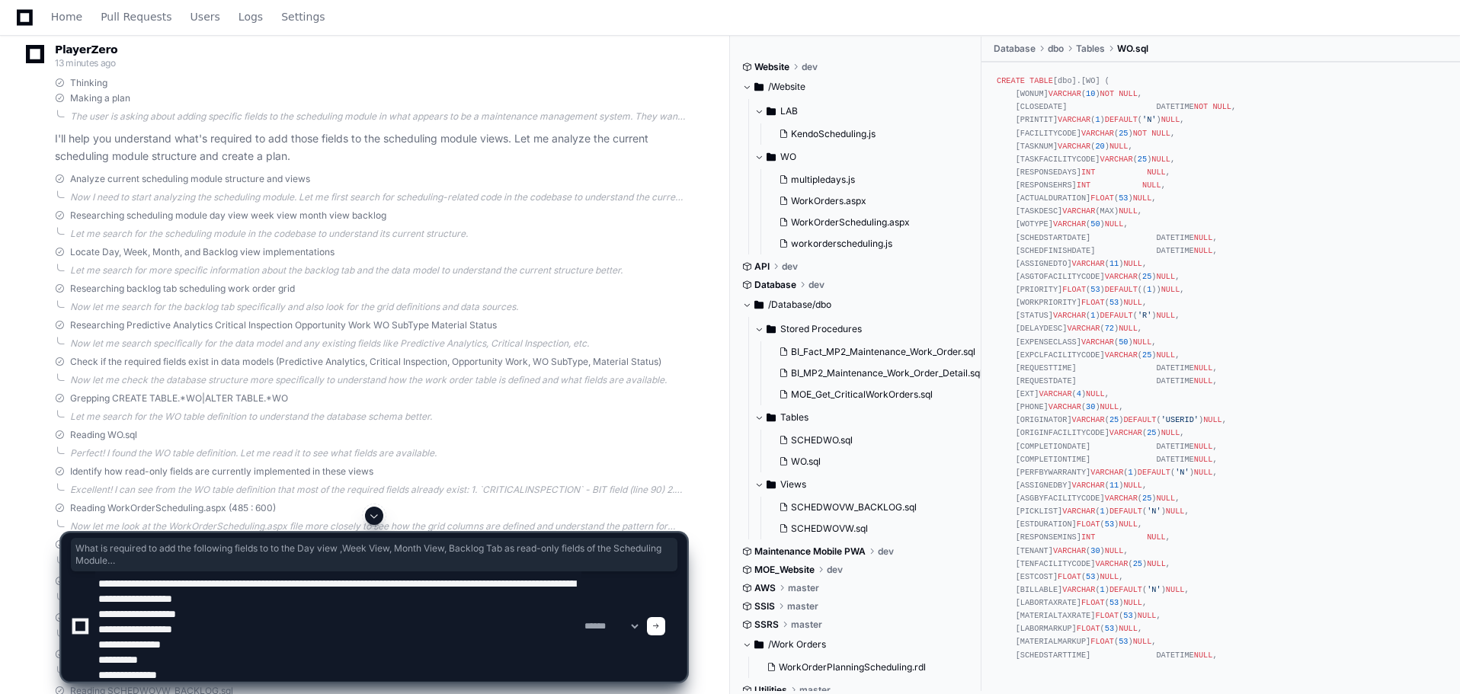
click at [195, 662] on textarea at bounding box center [338, 627] width 486 height 110
click at [203, 630] on textarea at bounding box center [338, 627] width 486 height 110
click at [210, 634] on textarea at bounding box center [338, 627] width 486 height 110
click at [212, 617] on textarea at bounding box center [338, 627] width 486 height 110
click at [215, 649] on textarea at bounding box center [338, 627] width 486 height 110
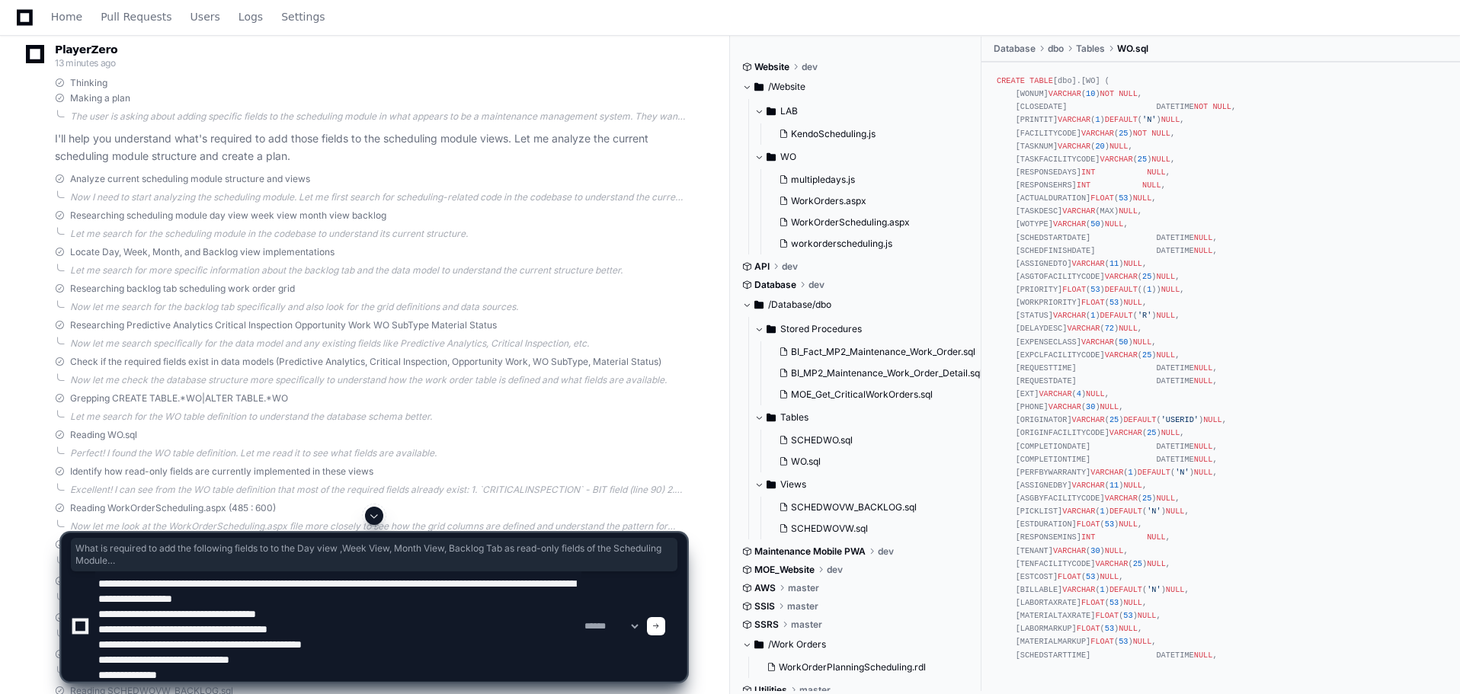
click at [197, 679] on textarea at bounding box center [338, 627] width 486 height 110
type textarea "**********"
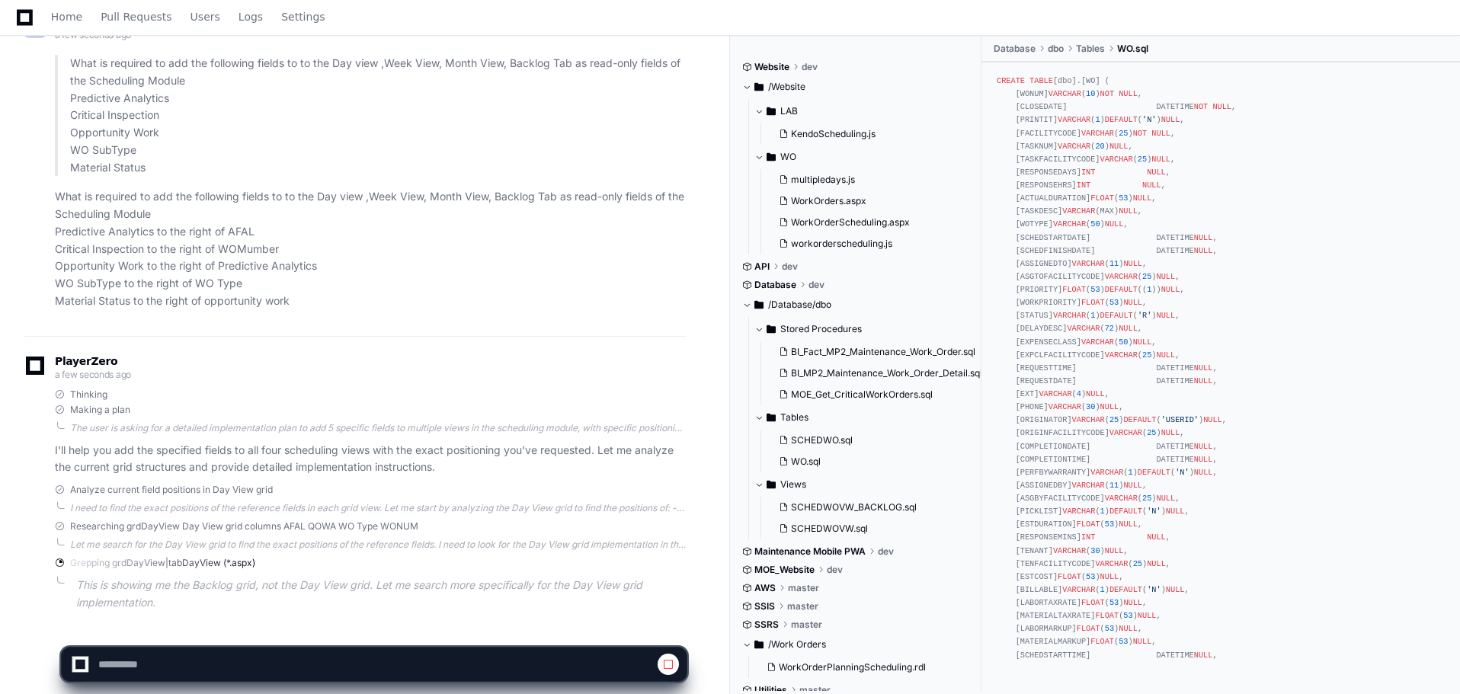
scroll to position [6094, 0]
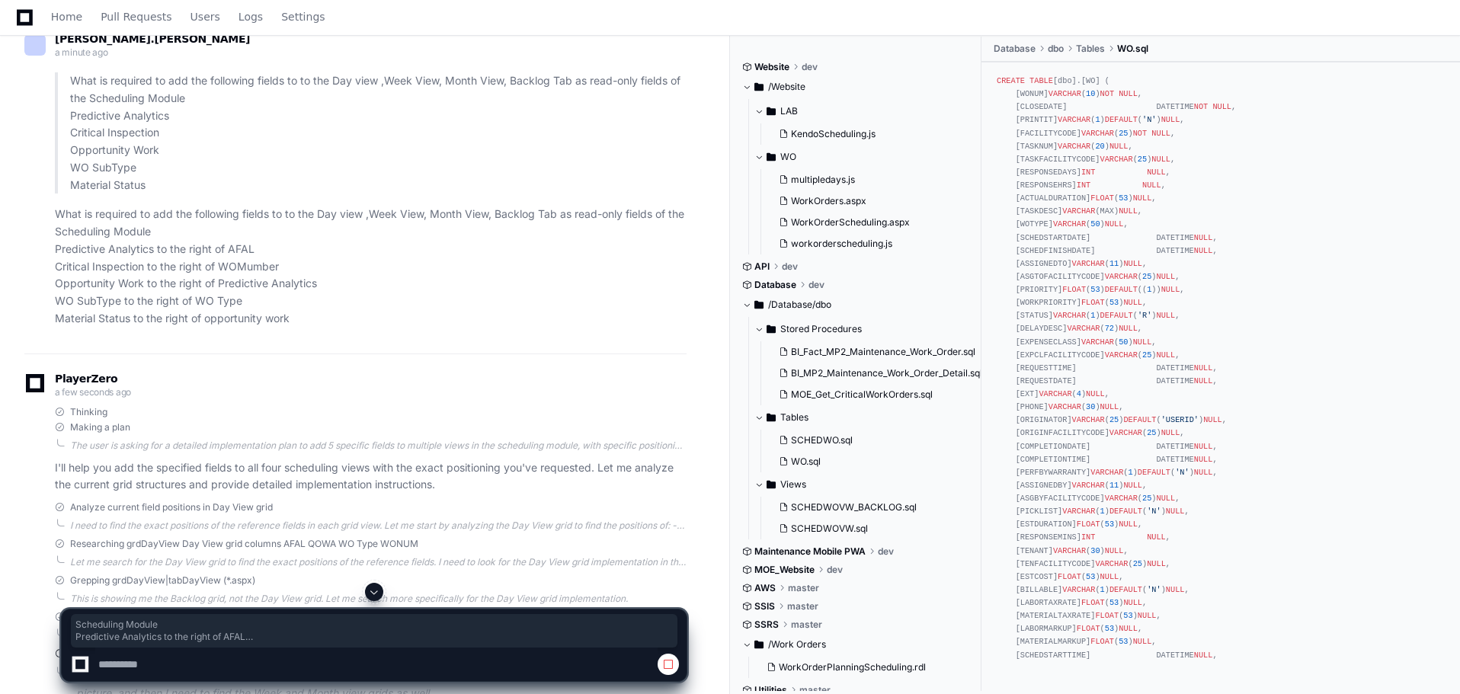
drag, startPoint x: 55, startPoint y: 252, endPoint x: 309, endPoint y: 348, distance: 272.1
click at [309, 348] on div "[PERSON_NAME].[PERSON_NAME] a minute ago What is required to add the following …" at bounding box center [355, 184] width 662 height 340
copy p "Scheduling Module Predictive Analytics to the right of AFAL Critical Inspection…"
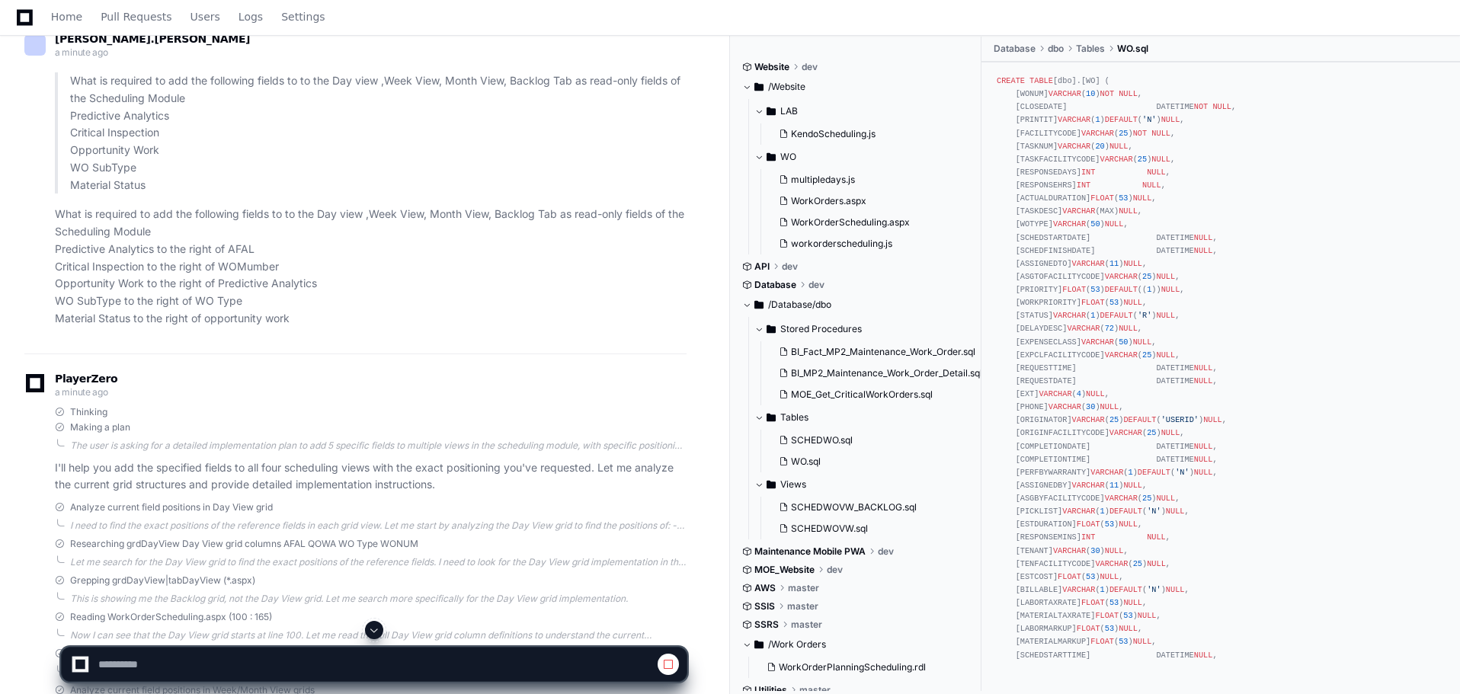
click at [323, 327] on p "What is required to add the following fields to to the Day view ,Week View, Mon…" at bounding box center [371, 266] width 632 height 121
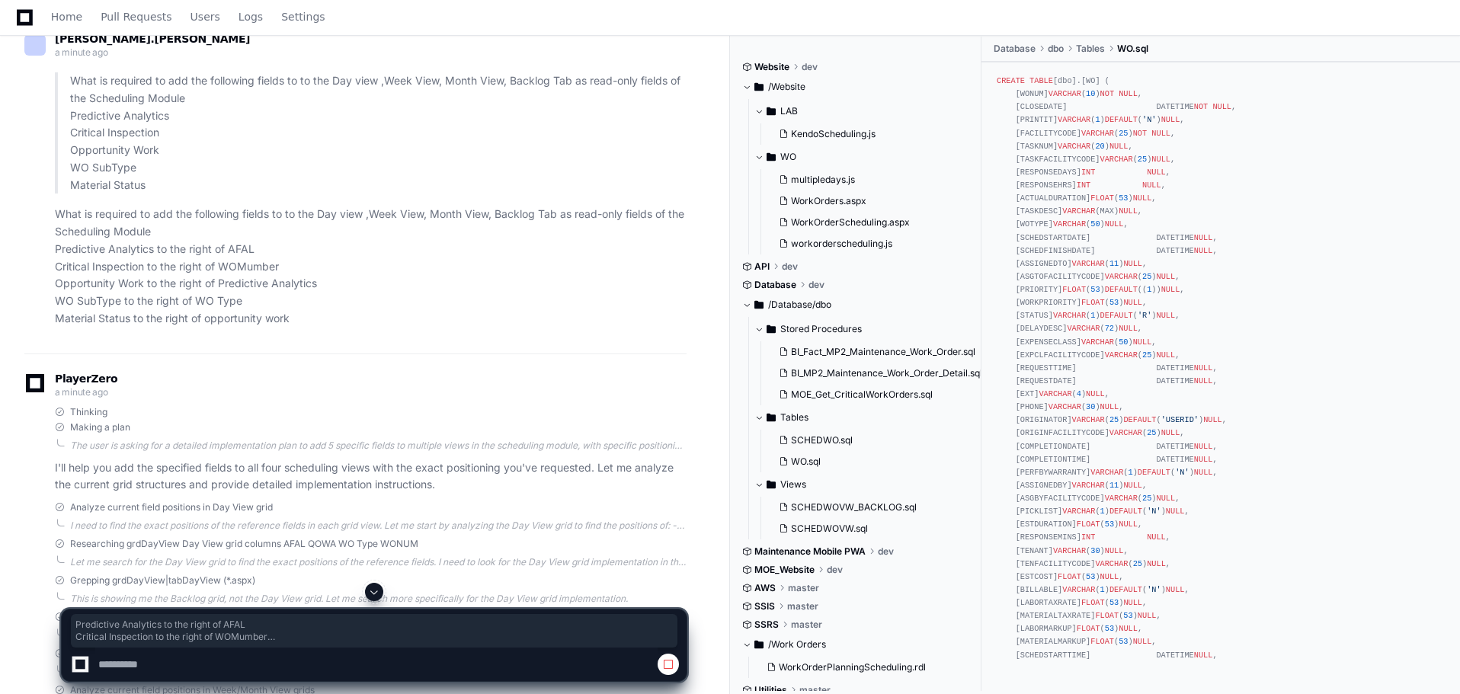
drag, startPoint x: 306, startPoint y: 345, endPoint x: 42, endPoint y: 277, distance: 273.2
click at [42, 277] on div "What is required to add the following fields to to the Day view ,Week View, Mon…" at bounding box center [355, 199] width 662 height 255
copy p "Predictive Analytics to the right of AFAL Critical Inspection to the right of W…"
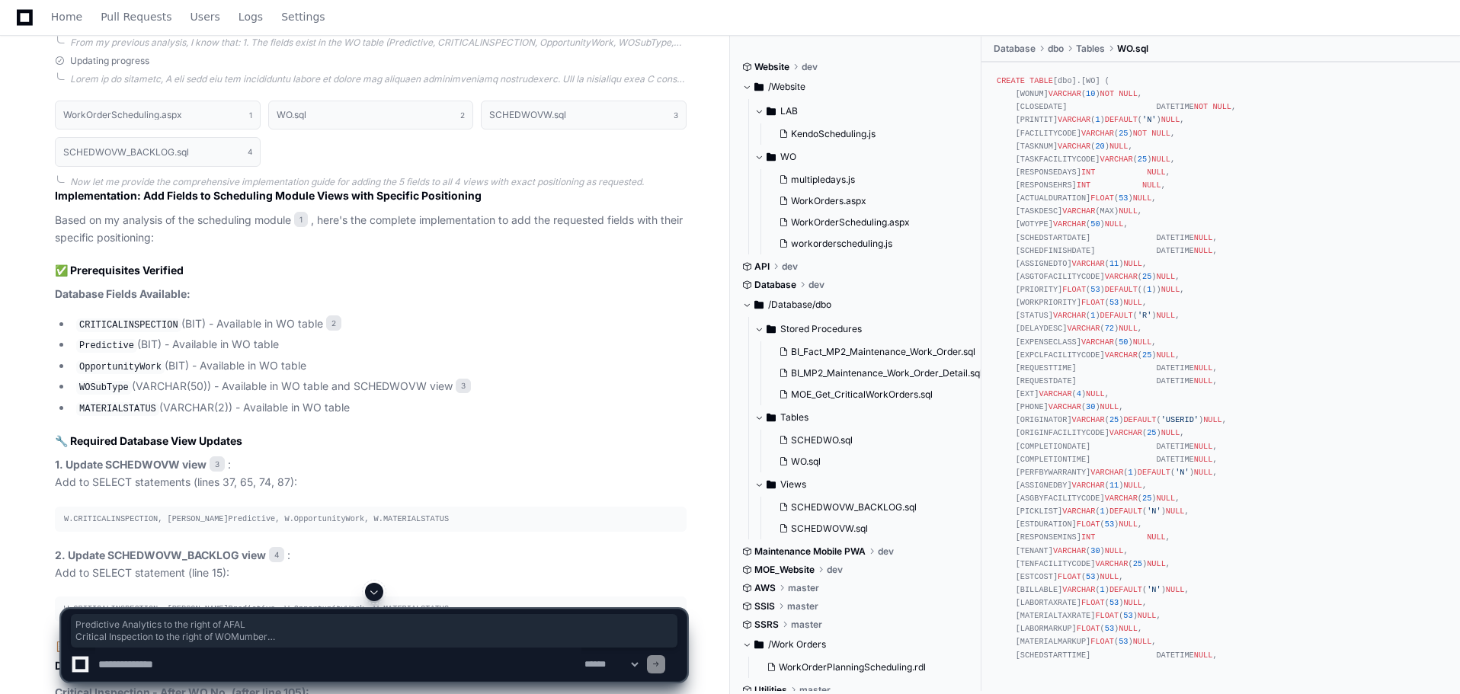
scroll to position [7008, 0]
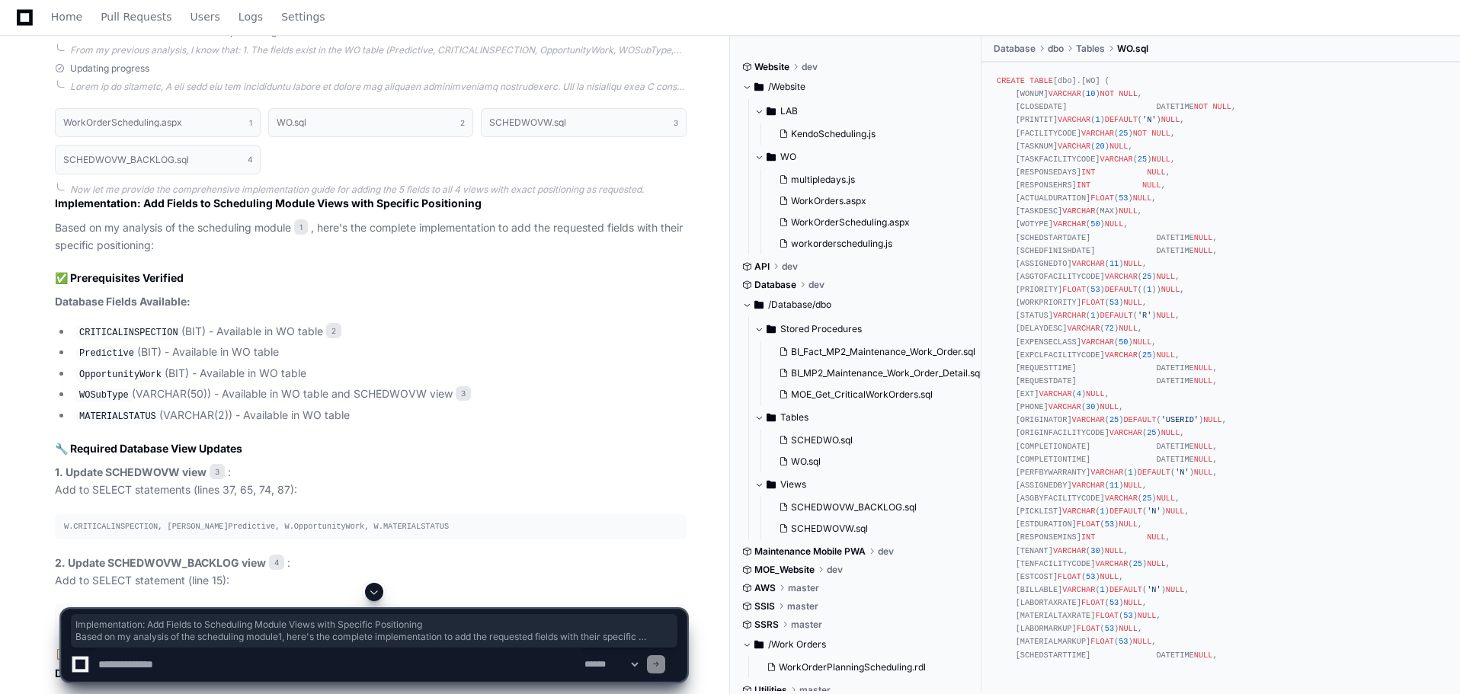
drag, startPoint x: 50, startPoint y: 301, endPoint x: 53, endPoint y: 375, distance: 74.0
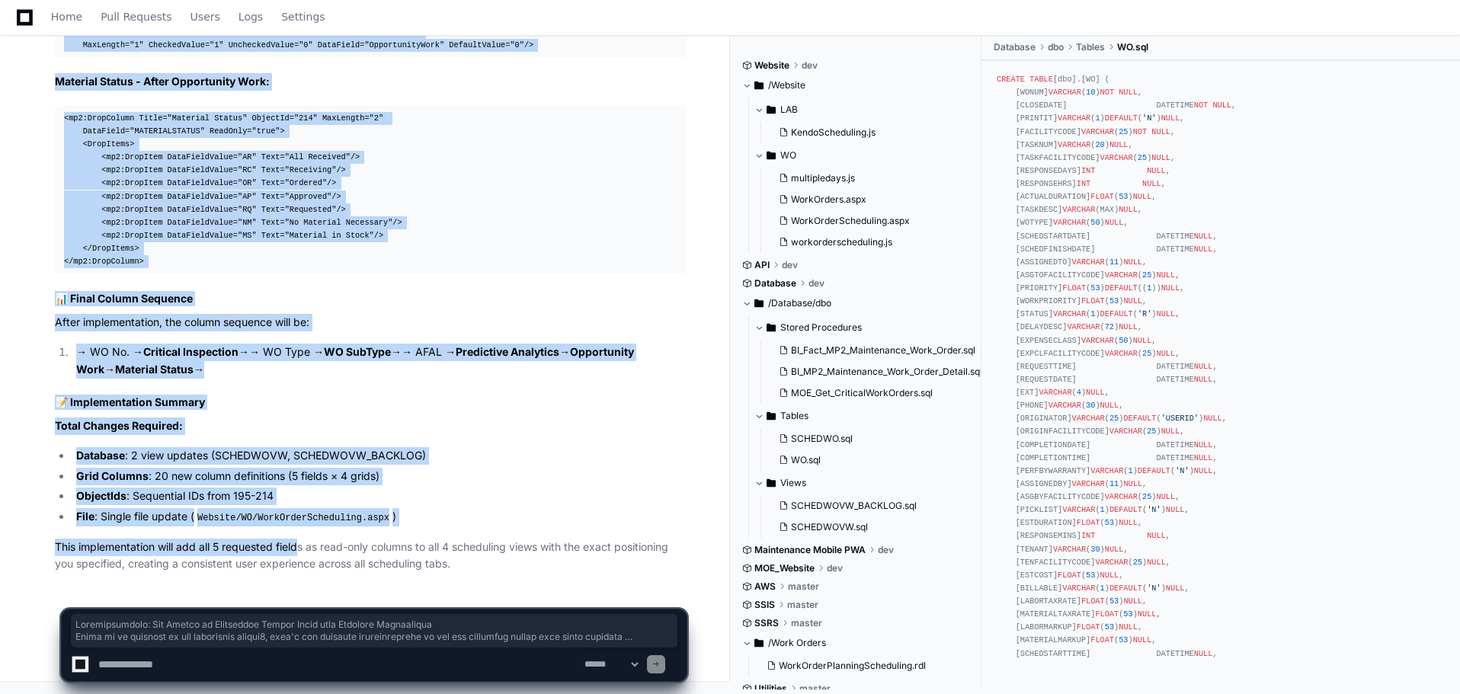
scroll to position [9750, 0]
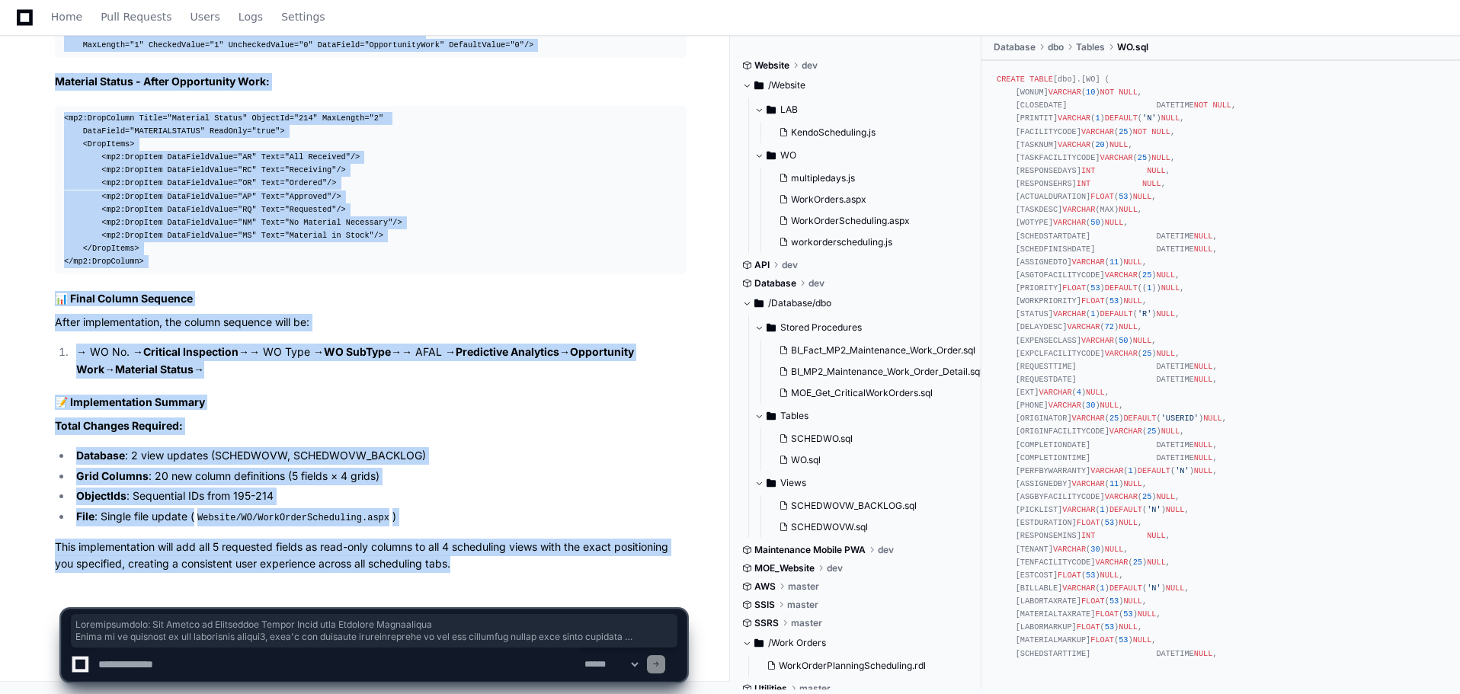
drag, startPoint x: 54, startPoint y: 301, endPoint x: 459, endPoint y: 561, distance: 480.9
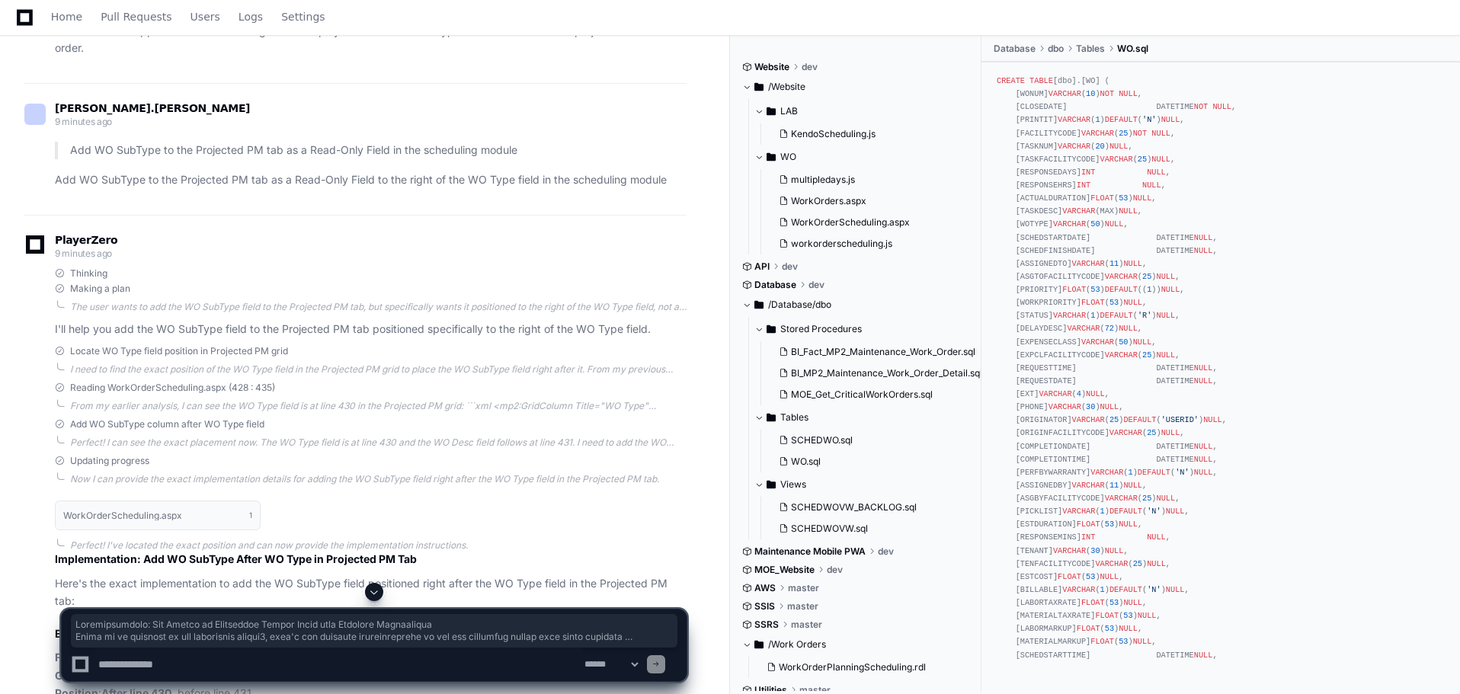
scroll to position [4186, 0]
